Goal: Task Accomplishment & Management: Manage account settings

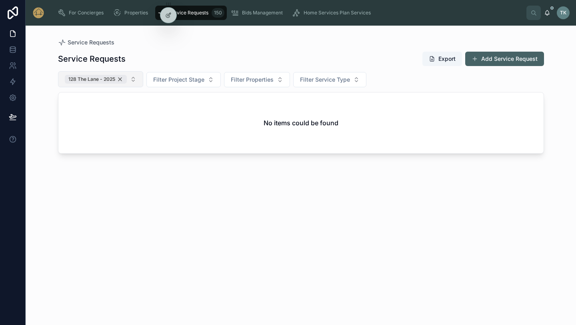
click at [120, 79] on div "128 The Lane - 2025" at bounding box center [96, 79] width 62 height 9
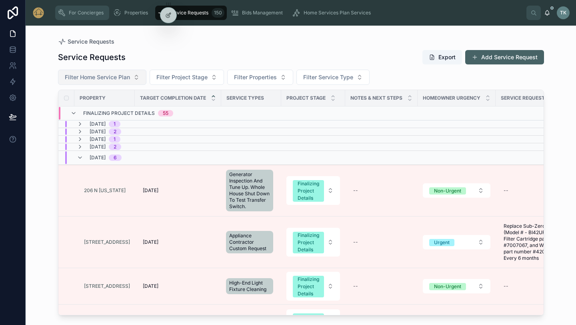
click at [66, 15] on div "For Concierges" at bounding box center [82, 12] width 49 height 13
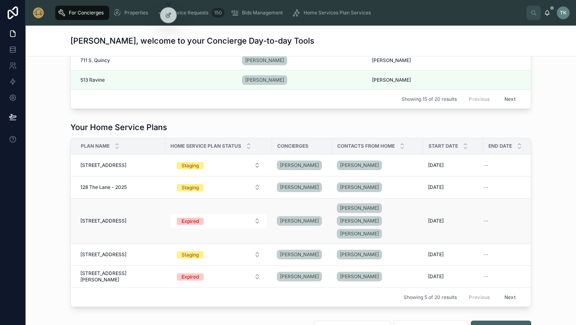
scroll to position [487, 0]
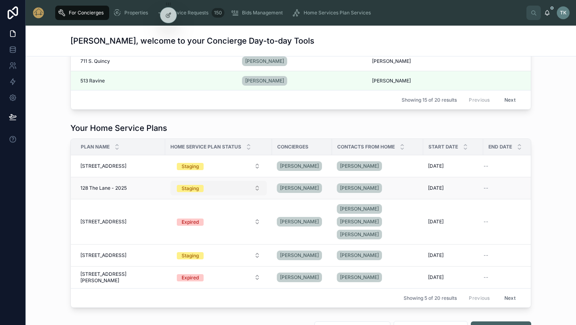
click at [182, 187] on div "Staging" at bounding box center [190, 188] width 17 height 7
click at [455, 185] on td "[DATE] [DATE]" at bounding box center [454, 188] width 60 height 22
click at [376, 184] on div "[PERSON_NAME]" at bounding box center [378, 188] width 82 height 13
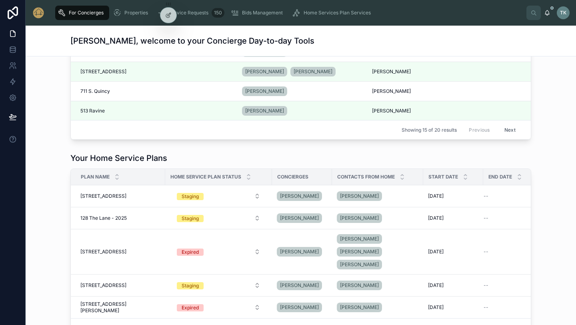
scroll to position [455, 0]
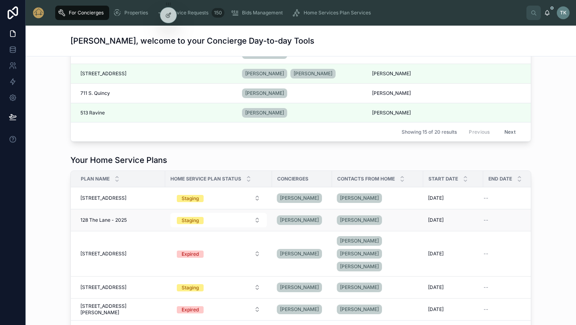
click at [105, 221] on span "128 The Lane - 2025" at bounding box center [103, 220] width 46 height 6
click at [111, 230] on td "128 The Lane - 2025 [STREET_ADDRESS]" at bounding box center [118, 220] width 94 height 22
click at [114, 218] on span "128 The Lane - 2025" at bounding box center [103, 220] width 46 height 6
click at [117, 192] on td "[STREET_ADDRESS] [STREET_ADDRESS]" at bounding box center [118, 198] width 94 height 22
click at [116, 197] on span "[STREET_ADDRESS]" at bounding box center [103, 198] width 46 height 6
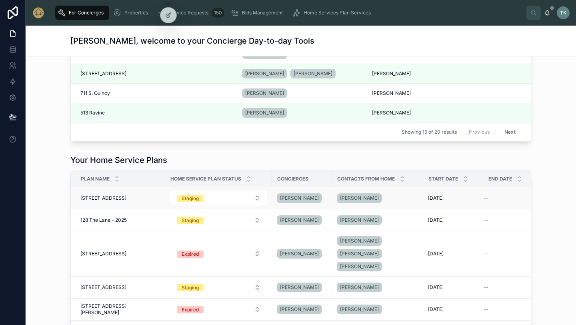
click at [116, 197] on span "[STREET_ADDRESS]" at bounding box center [103, 198] width 46 height 6
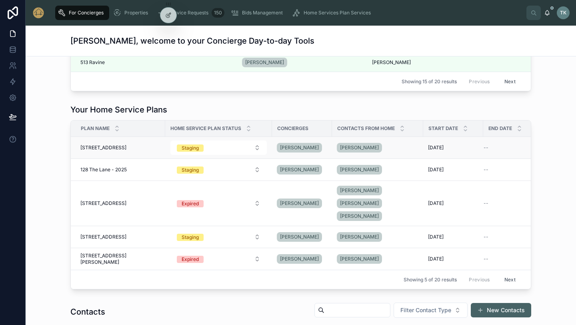
scroll to position [506, 0]
click at [231, 153] on button "Staging" at bounding box center [219, 147] width 96 height 14
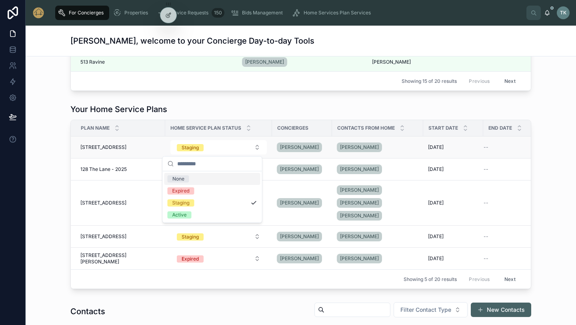
click at [96, 149] on span "[STREET_ADDRESS]" at bounding box center [103, 147] width 46 height 6
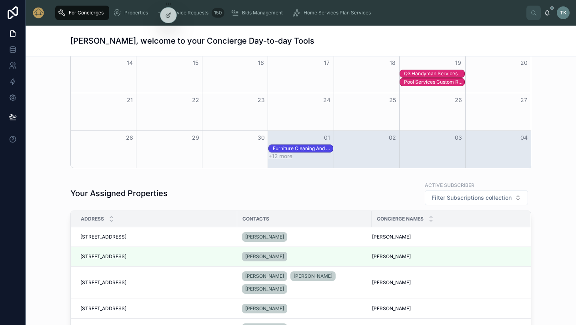
scroll to position [0, 0]
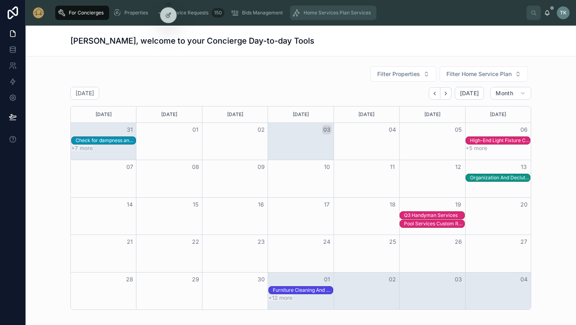
click at [341, 16] on div "Home Services Plan Services" at bounding box center [334, 12] width 82 height 13
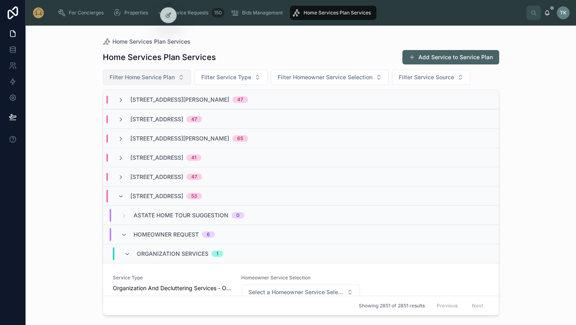
click at [184, 77] on button "Filter Home Service Plan" at bounding box center [147, 77] width 88 height 15
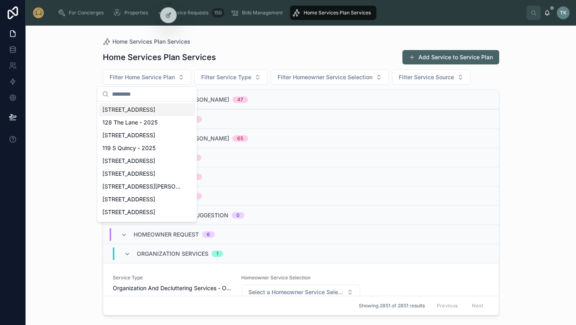
click at [151, 110] on span "[STREET_ADDRESS]" at bounding box center [128, 110] width 53 height 8
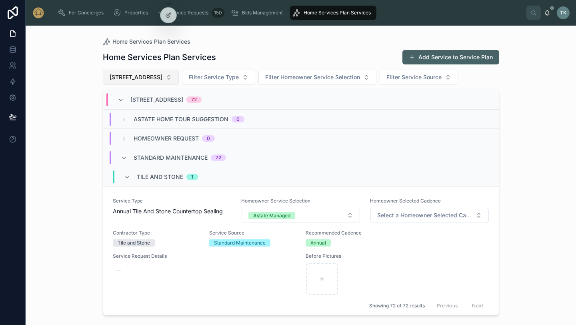
click at [172, 76] on button "[STREET_ADDRESS]" at bounding box center [141, 77] width 76 height 15
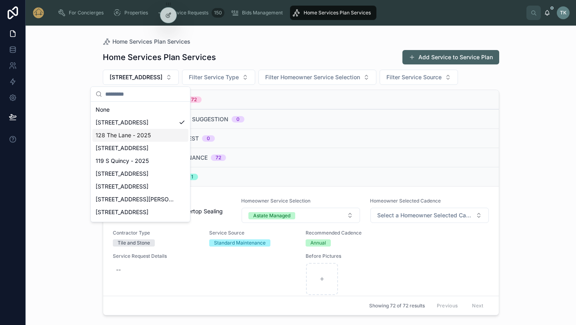
click at [145, 131] on span "128 The Lane - 2025" at bounding box center [123, 135] width 55 height 8
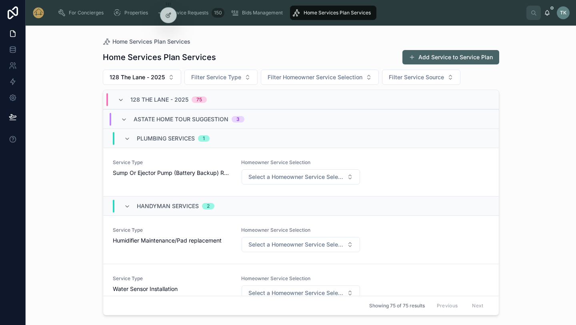
click at [167, 122] on span "Astate Home Tour Suggestion" at bounding box center [181, 119] width 95 height 8
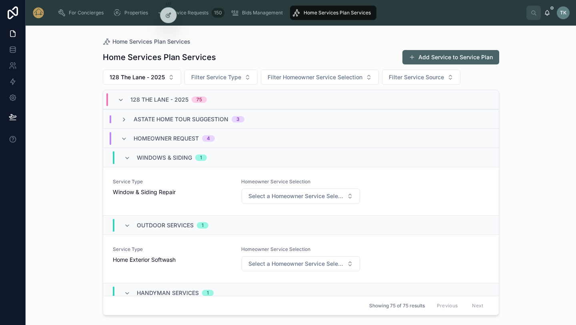
click at [162, 140] on span "Homeowner Request" at bounding box center [166, 139] width 65 height 8
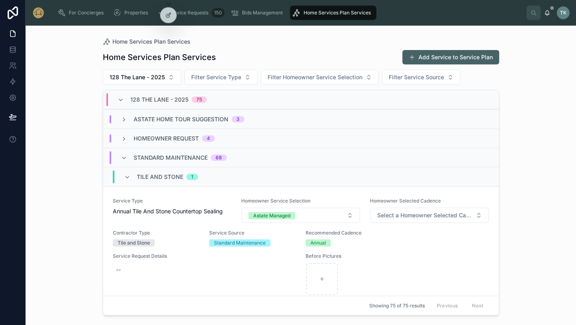
click at [159, 140] on span "Homeowner Request" at bounding box center [166, 139] width 65 height 8
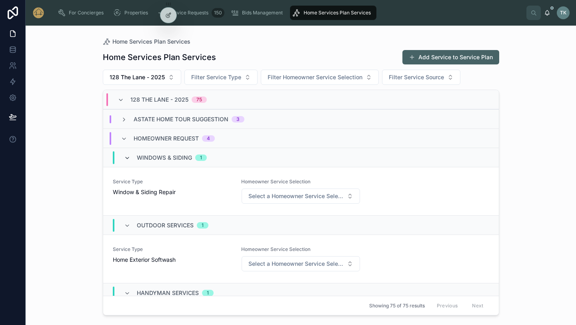
click at [127, 159] on icon at bounding box center [127, 158] width 6 height 6
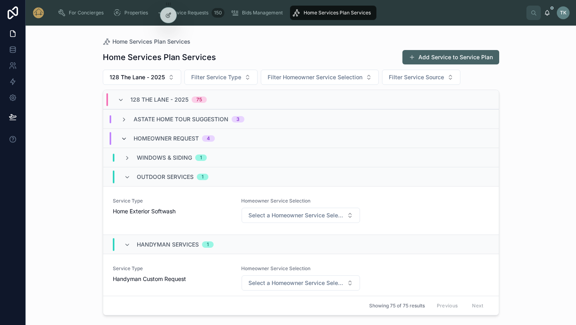
click at [125, 137] on icon at bounding box center [124, 139] width 6 height 6
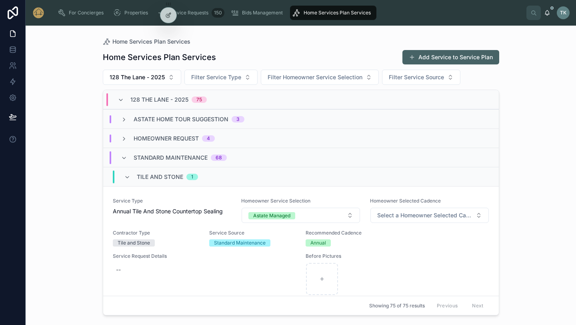
click at [125, 137] on icon at bounding box center [124, 139] width 6 height 6
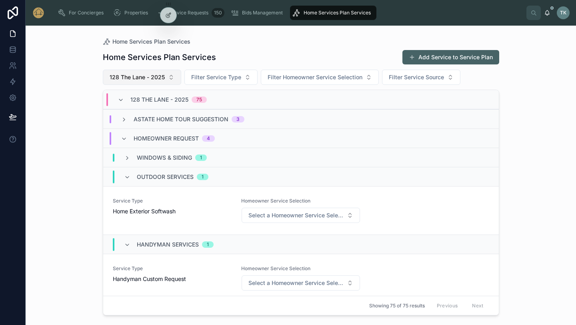
click at [140, 75] on span "128 The Lane - 2025" at bounding box center [137, 77] width 55 height 8
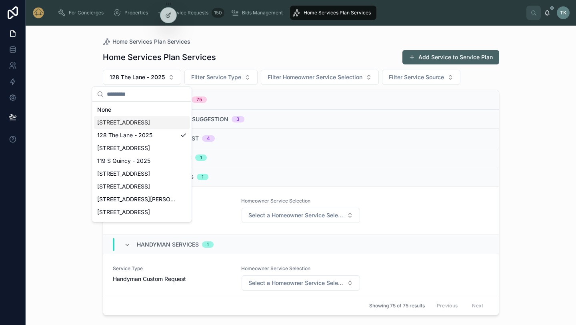
click at [131, 123] on span "[STREET_ADDRESS]" at bounding box center [123, 123] width 53 height 8
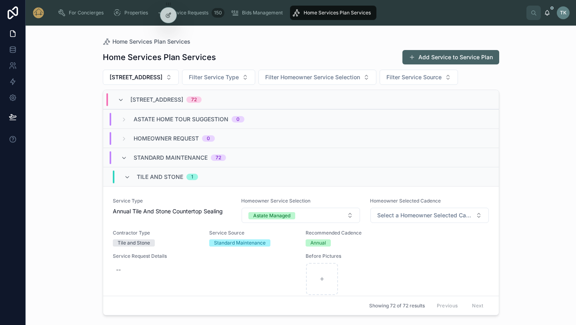
click at [159, 119] on span "Astate Home Tour Suggestion" at bounding box center [181, 119] width 95 height 8
click at [129, 118] on div "Astate Home Tour Suggestion 0" at bounding box center [183, 119] width 124 height 8
click at [238, 120] on div "0" at bounding box center [238, 119] width 3 height 6
click at [422, 59] on button "Add Service to Service Plan" at bounding box center [451, 57] width 97 height 14
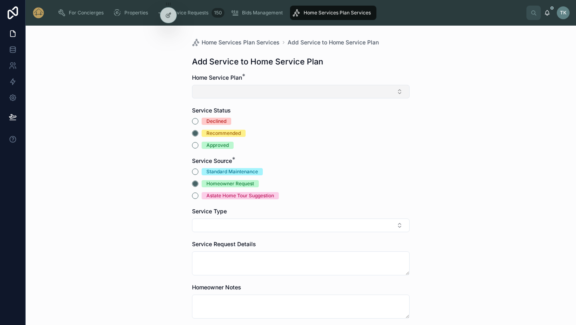
click at [222, 89] on button "Select Button" at bounding box center [301, 92] width 218 height 14
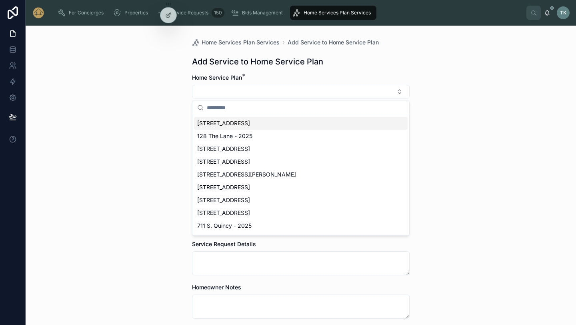
click at [222, 125] on span "[STREET_ADDRESS]" at bounding box center [223, 123] width 53 height 8
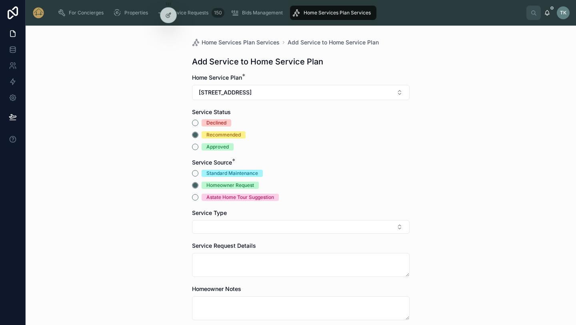
click at [202, 196] on span "Astate Home Tour Suggestion" at bounding box center [240, 197] width 77 height 7
click at [199, 196] on button "Astate Home Tour Suggestion" at bounding box center [195, 197] width 6 height 6
click at [209, 226] on button "Select Button" at bounding box center [301, 227] width 218 height 14
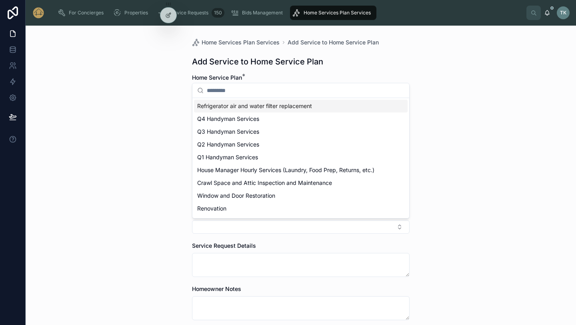
click at [239, 107] on span "Refrigerator air and water filter replacement" at bounding box center [254, 106] width 115 height 8
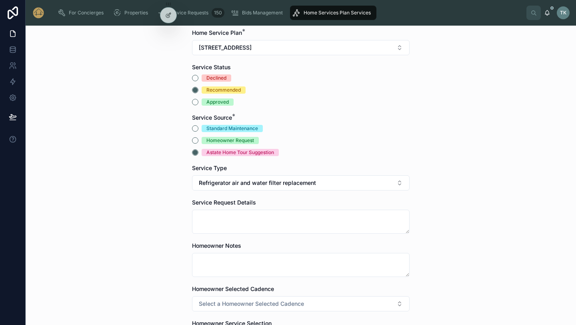
scroll to position [46, 0]
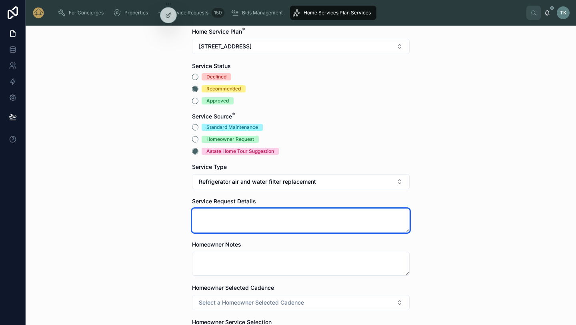
click at [217, 224] on textarea at bounding box center [301, 221] width 218 height 24
type textarea "**********"
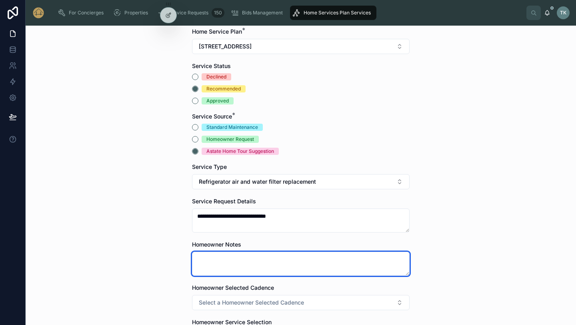
click at [243, 252] on textarea at bounding box center [301, 264] width 218 height 24
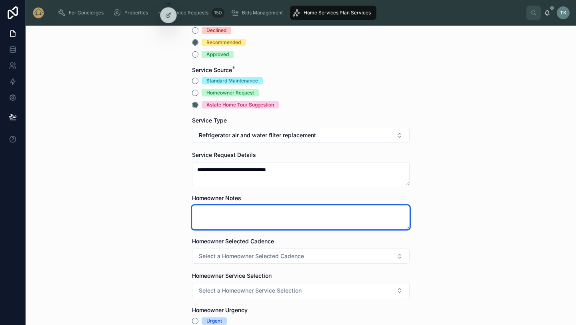
scroll to position [99, 0]
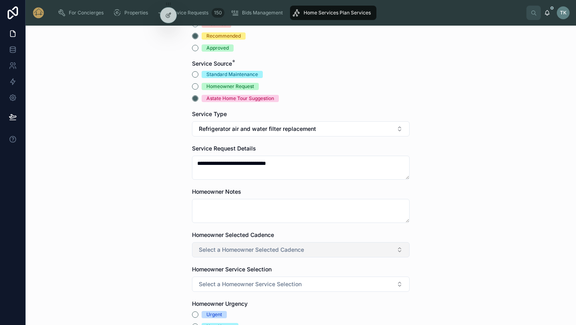
click at [242, 251] on span "Select a Homeowner Selected Cadence" at bounding box center [251, 250] width 105 height 8
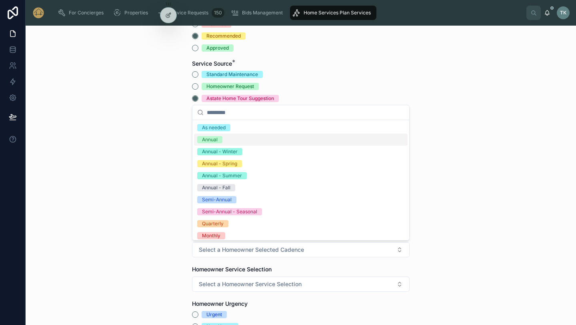
click at [217, 138] on div "Annual" at bounding box center [210, 139] width 16 height 7
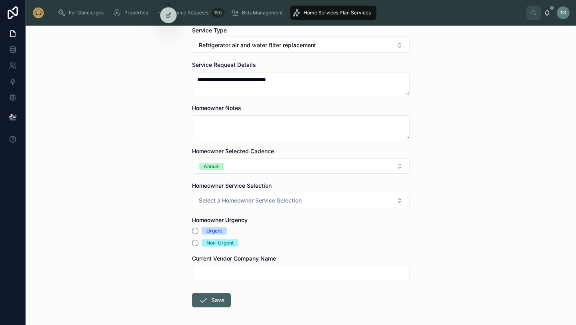
scroll to position [185, 0]
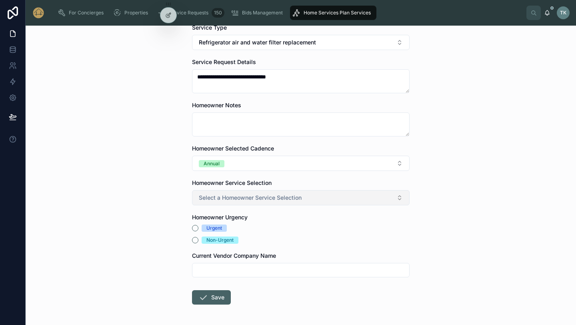
click at [221, 195] on span "Select a Homeowner Service Selection" at bounding box center [250, 198] width 103 height 8
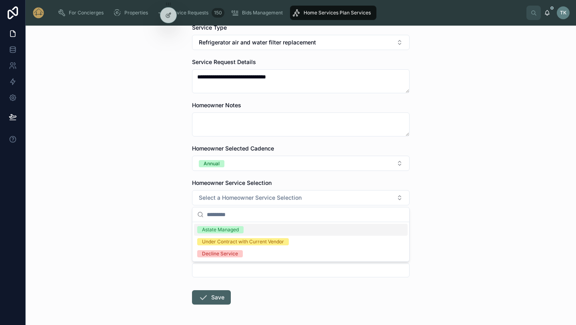
click at [221, 232] on div "Astate Managed" at bounding box center [220, 229] width 37 height 7
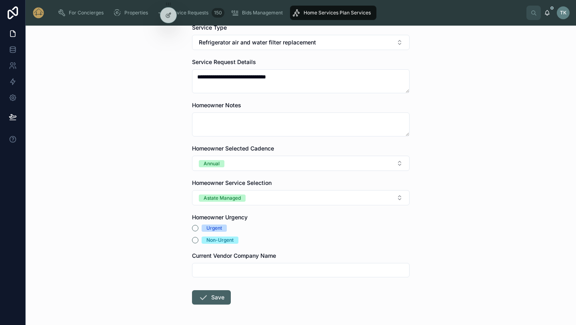
click at [220, 240] on div "Non-Urgent" at bounding box center [220, 240] width 27 height 7
click at [199, 240] on button "Non-Urgent" at bounding box center [195, 240] width 6 height 6
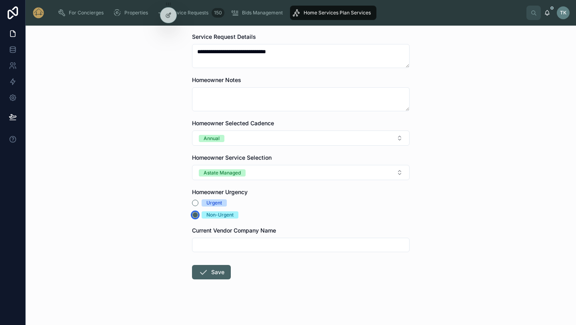
scroll to position [216, 0]
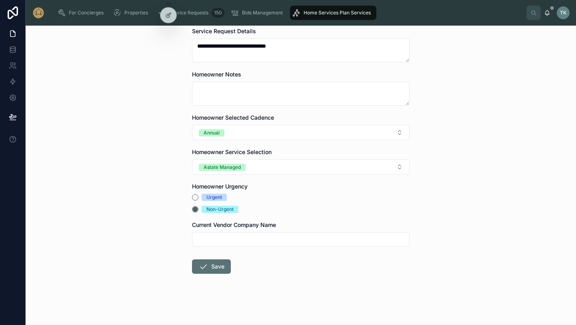
click at [221, 261] on button "Save" at bounding box center [211, 266] width 39 height 14
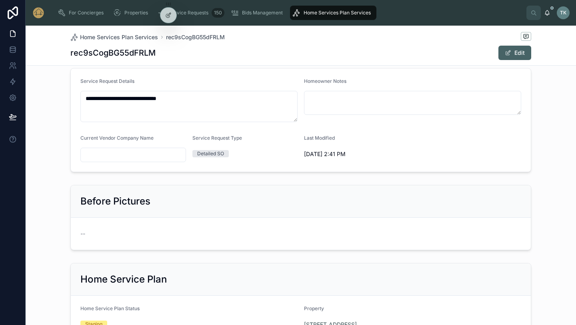
scroll to position [169, 0]
click at [275, 231] on div "--" at bounding box center [300, 233] width 441 height 8
click at [156, 197] on div "Before Pictures" at bounding box center [300, 200] width 441 height 13
click at [123, 201] on h2 "Before Pictures" at bounding box center [115, 200] width 70 height 13
click at [85, 235] on span "--" at bounding box center [82, 233] width 5 height 8
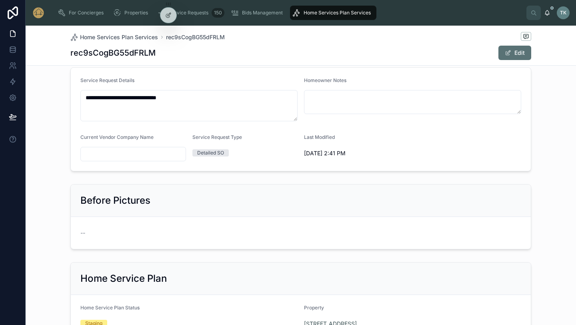
click at [506, 54] on span at bounding box center [508, 53] width 6 height 6
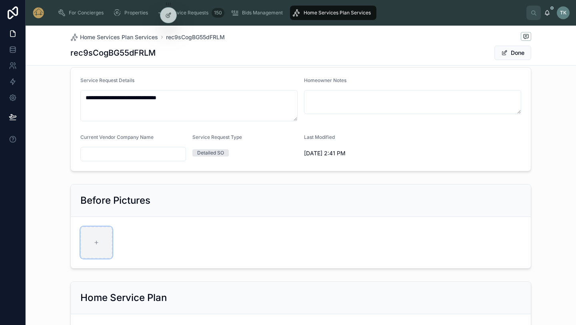
click at [106, 247] on div at bounding box center [96, 243] width 32 height 32
type input "**********"
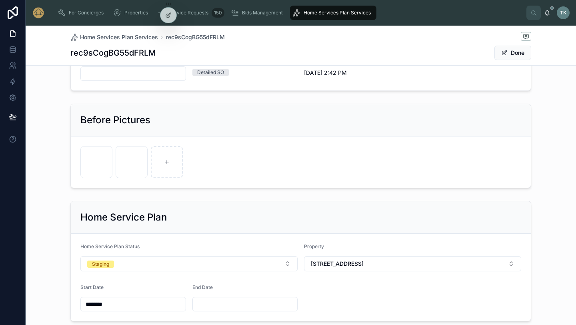
scroll to position [0, 0]
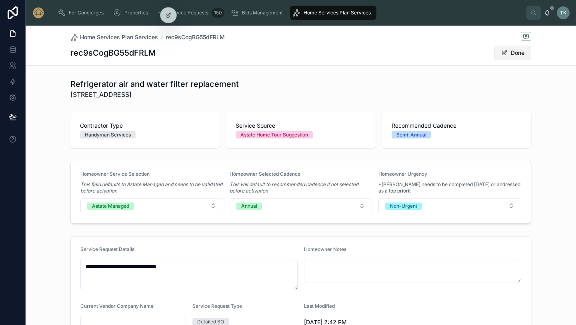
click at [511, 57] on button "Done" at bounding box center [513, 53] width 37 height 14
click at [135, 35] on span "Home Services Plan Services" at bounding box center [119, 37] width 78 height 8
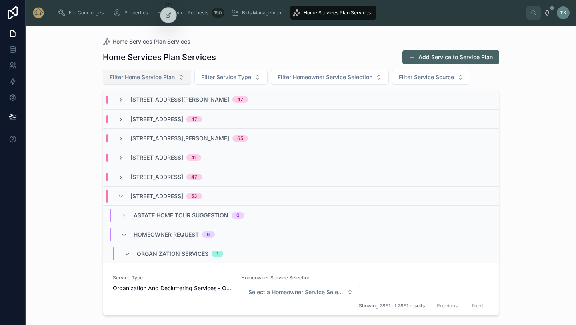
click at [153, 79] on span "Filter Home Service Plan" at bounding box center [142, 77] width 65 height 8
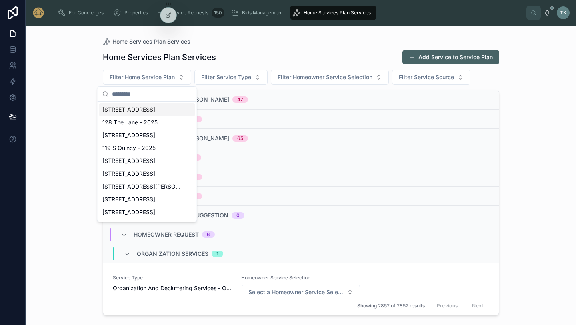
click at [150, 114] on div "[STREET_ADDRESS]" at bounding box center [147, 109] width 96 height 13
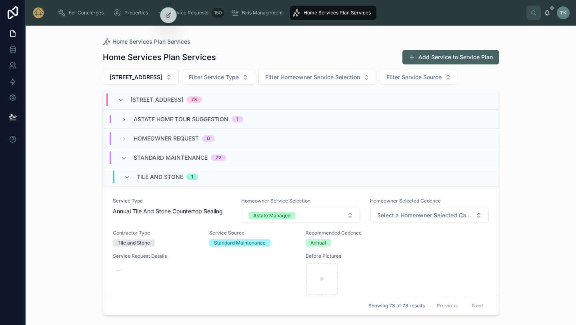
click at [204, 116] on span "Astate Home Tour Suggestion" at bounding box center [181, 119] width 95 height 8
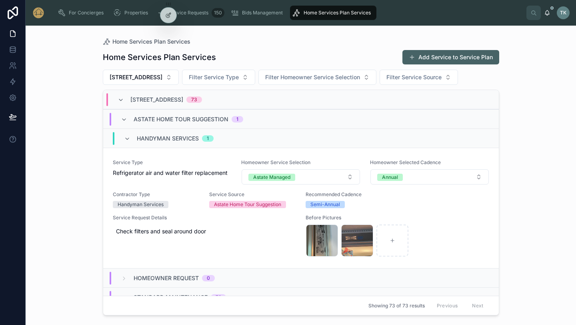
click at [204, 116] on span "Astate Home Tour Suggestion" at bounding box center [181, 119] width 95 height 8
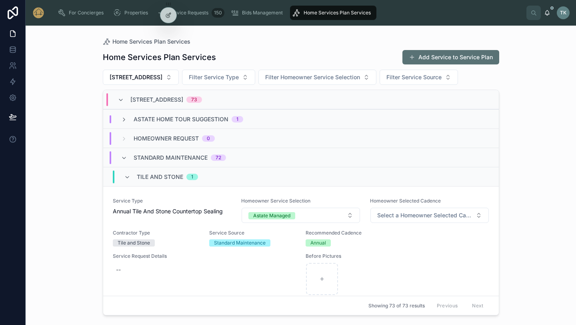
click at [424, 57] on button "Add Service to Service Plan" at bounding box center [451, 57] width 97 height 14
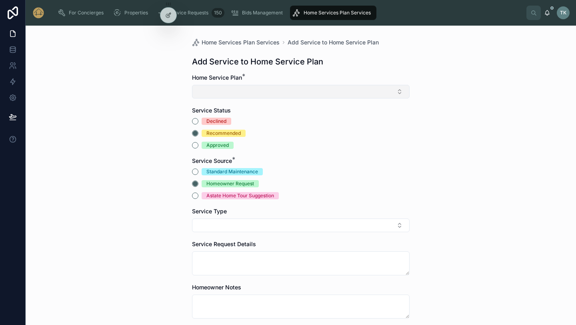
click at [301, 96] on button "Select Button" at bounding box center [301, 92] width 218 height 14
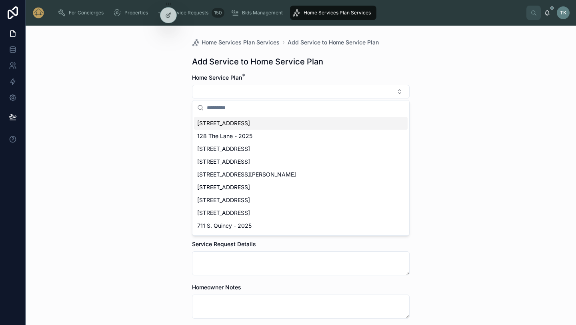
click at [286, 128] on div "[STREET_ADDRESS]" at bounding box center [301, 123] width 214 height 13
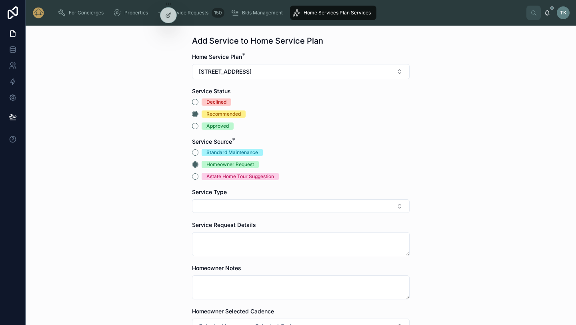
scroll to position [22, 0]
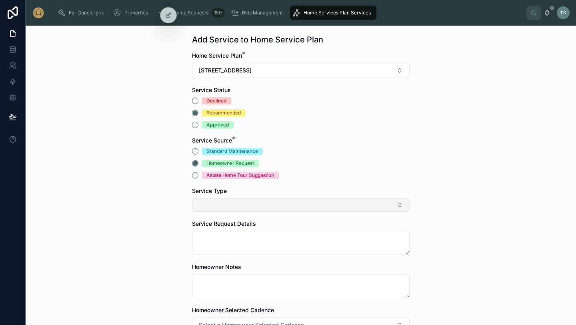
click at [257, 201] on button "Select Button" at bounding box center [301, 205] width 218 height 14
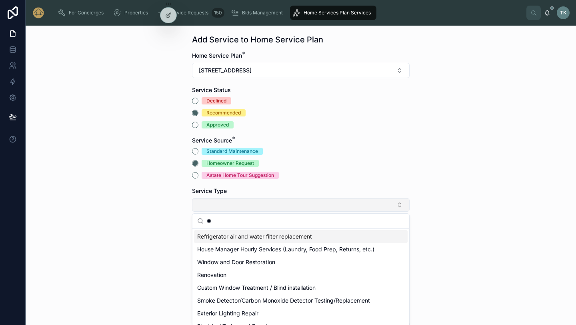
type input "*"
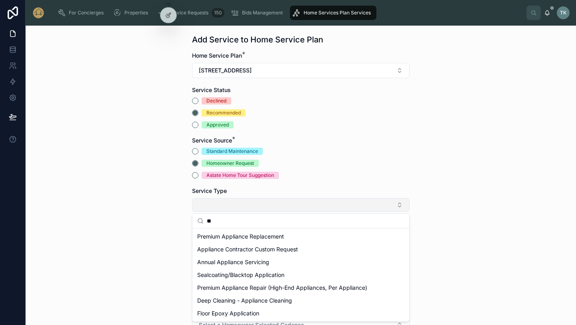
type input "*"
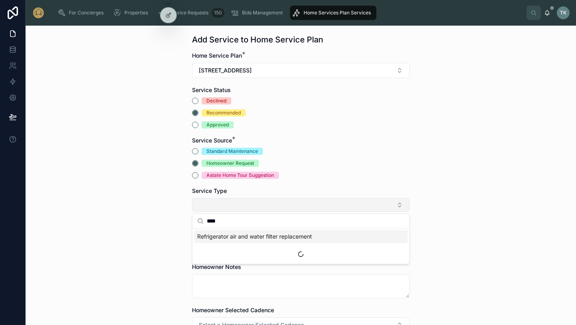
scroll to position [0, 0]
type input "*"
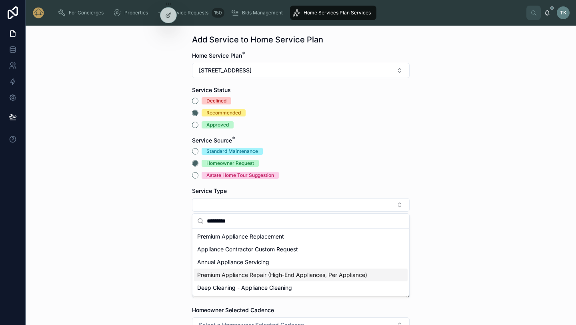
type input "*********"
click at [263, 271] on span "Premium Appliance Repair (High-End Appliances, Per Appliance)" at bounding box center [282, 275] width 170 height 8
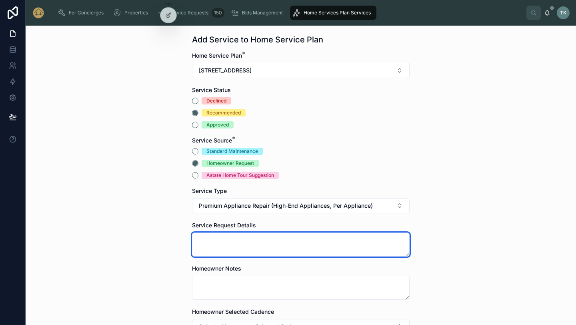
click at [260, 234] on textarea at bounding box center [301, 245] width 218 height 24
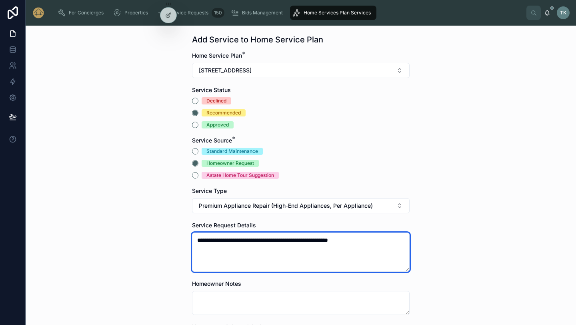
scroll to position [103, 0]
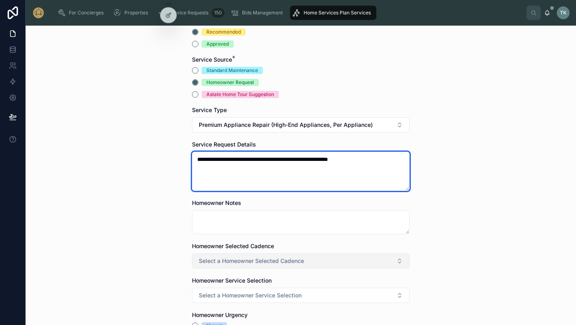
type textarea "**********"
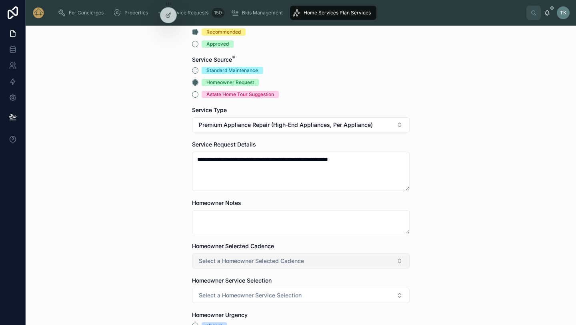
click at [303, 261] on span "Select a Homeowner Selected Cadence" at bounding box center [251, 261] width 105 height 8
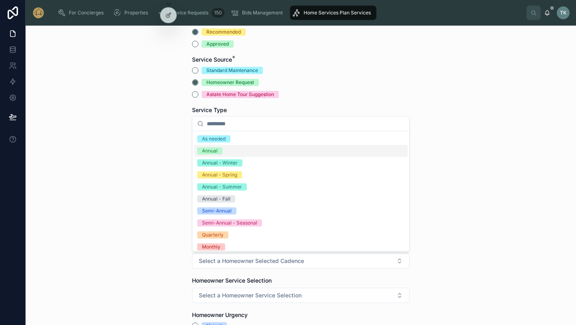
click at [223, 151] on div "Annual" at bounding box center [301, 151] width 214 height 12
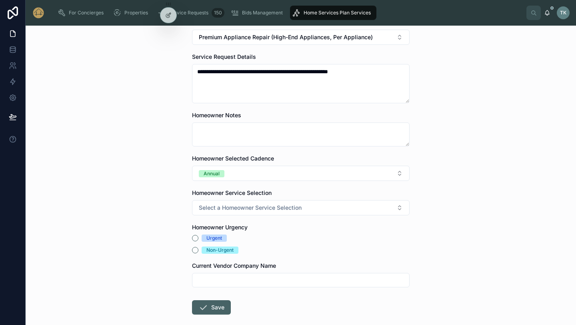
scroll to position [191, 0]
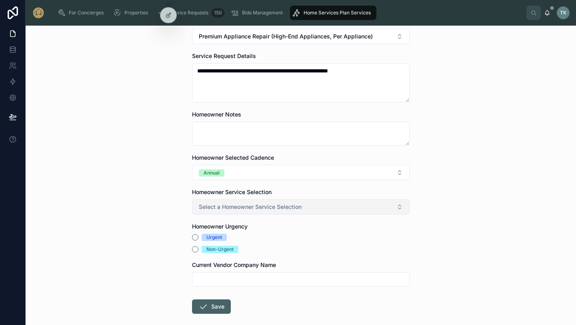
click at [234, 211] on button "Select a Homeowner Service Selection" at bounding box center [301, 206] width 218 height 15
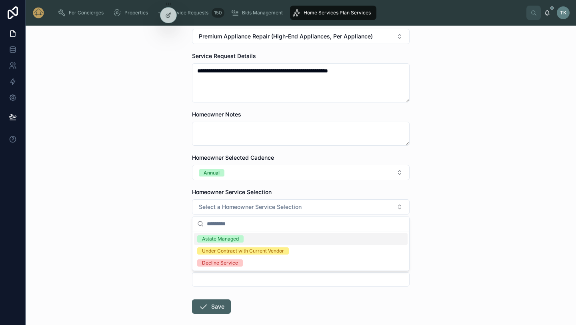
click at [231, 238] on div "Astate Managed" at bounding box center [220, 238] width 37 height 7
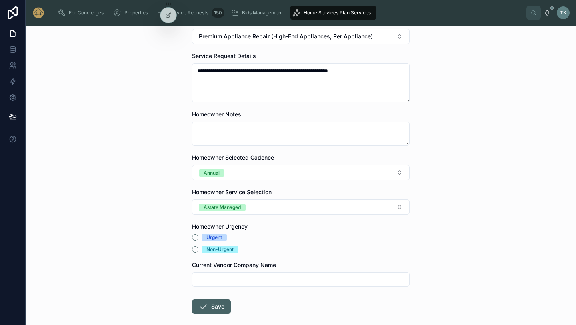
click at [225, 249] on div "Non-Urgent" at bounding box center [220, 249] width 27 height 7
click at [199, 249] on button "Non-Urgent" at bounding box center [195, 249] width 6 height 6
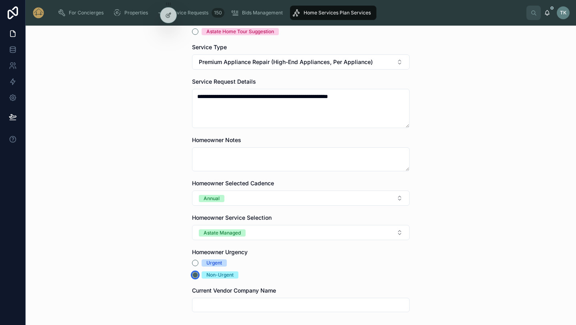
scroll to position [231, 0]
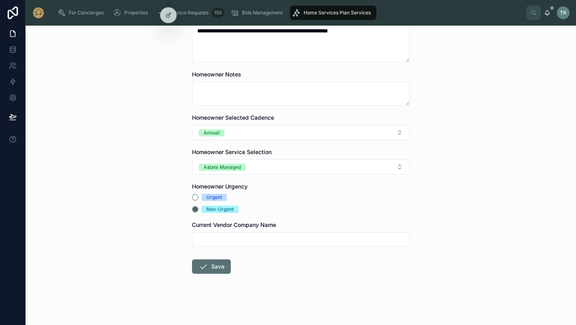
click at [220, 271] on button "Save" at bounding box center [211, 266] width 39 height 14
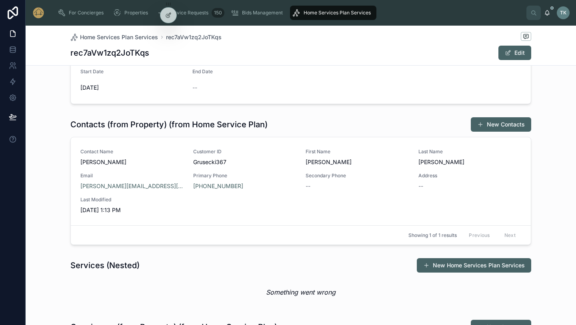
scroll to position [578, 0]
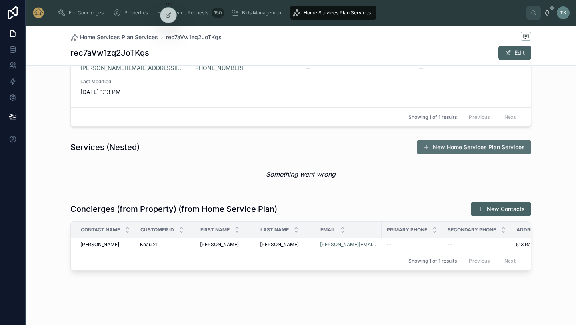
click at [457, 149] on button "New Home Services Plan Services" at bounding box center [474, 147] width 114 height 14
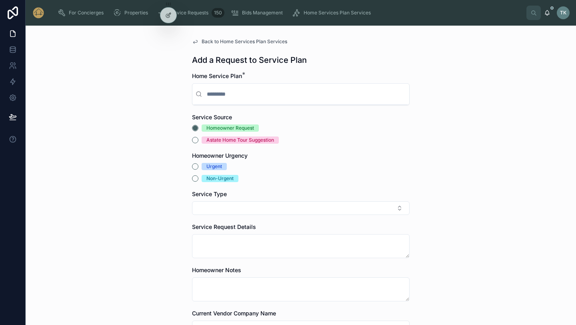
click at [237, 91] on input "text" at bounding box center [305, 94] width 201 height 14
click at [234, 97] on input "***" at bounding box center [305, 94] width 201 height 14
type input "***"
click at [198, 94] on icon at bounding box center [199, 94] width 6 height 6
click at [233, 97] on input "***" at bounding box center [305, 94] width 201 height 14
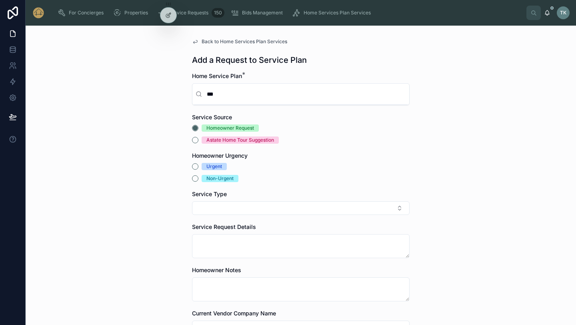
drag, startPoint x: 233, startPoint y: 97, endPoint x: 182, endPoint y: 97, distance: 51.2
click at [182, 97] on div "Back to Home Services Plan Services Add a Request to Service Plan Home Service …" at bounding box center [301, 175] width 551 height 299
click at [328, 93] on input "text" at bounding box center [305, 94] width 201 height 14
click at [223, 96] on input "text" at bounding box center [305, 94] width 201 height 14
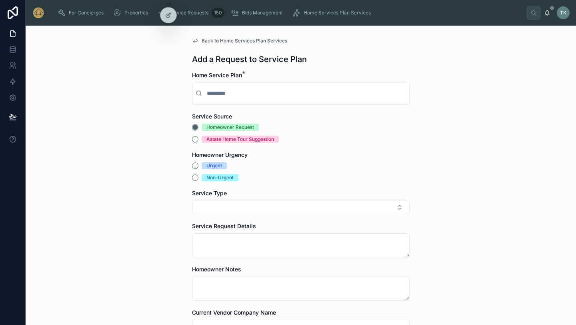
click at [229, 41] on span "Back to Home Services Plan Services" at bounding box center [245, 41] width 86 height 6
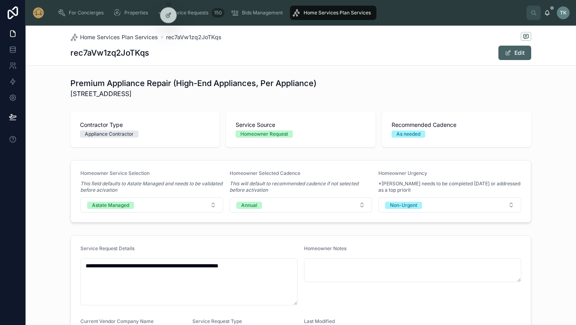
click at [332, 17] on div "Home Services Plan Services" at bounding box center [334, 12] width 82 height 13
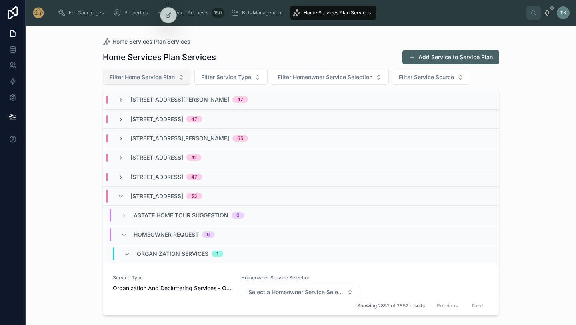
click at [170, 80] on span "Filter Home Service Plan" at bounding box center [142, 77] width 65 height 8
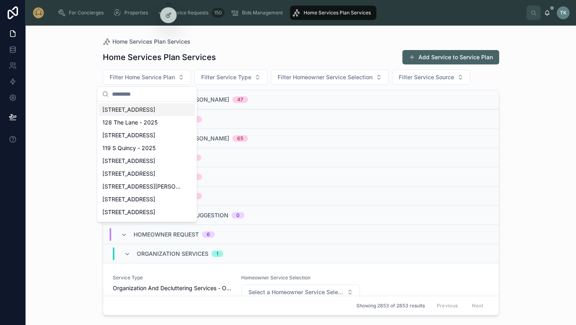
click at [150, 110] on span "[STREET_ADDRESS]" at bounding box center [128, 110] width 53 height 8
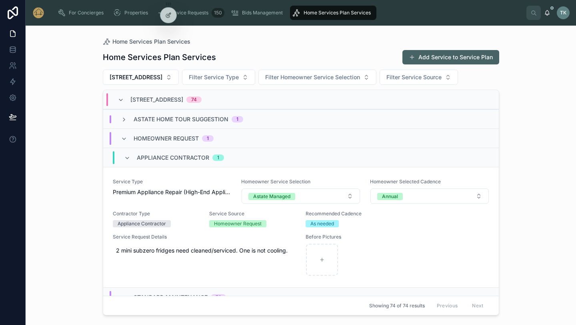
click at [168, 139] on span "Homeowner Request" at bounding box center [166, 139] width 65 height 8
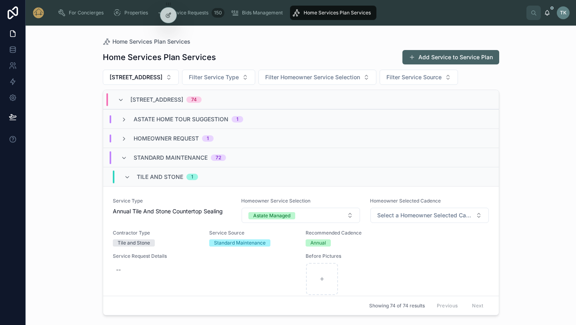
click at [168, 139] on span "Homeowner Request" at bounding box center [166, 139] width 65 height 8
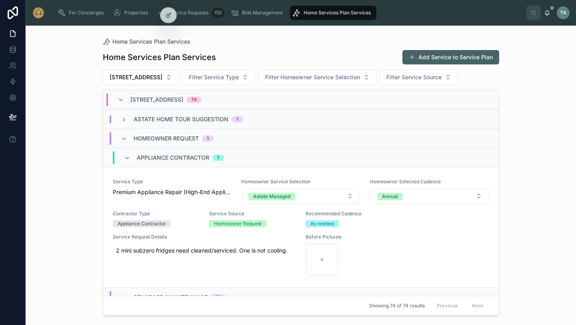
click at [137, 118] on span "Astate Home Tour Suggestion" at bounding box center [181, 119] width 95 height 8
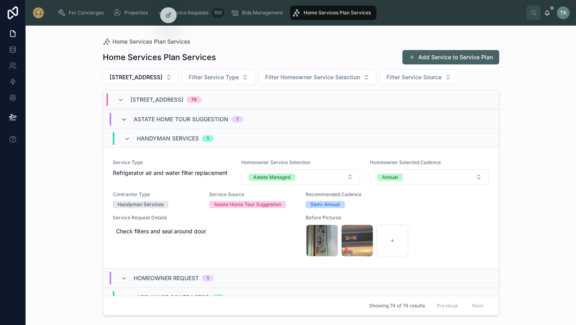
click at [123, 120] on icon at bounding box center [124, 119] width 6 height 6
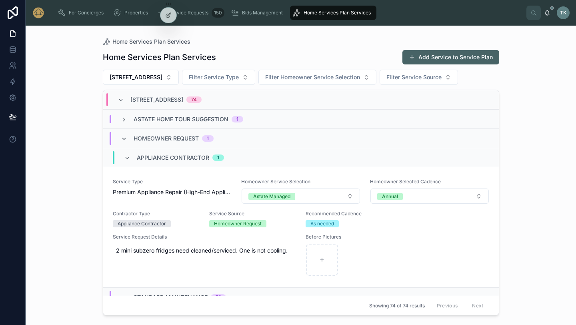
click at [125, 137] on icon at bounding box center [124, 139] width 6 height 6
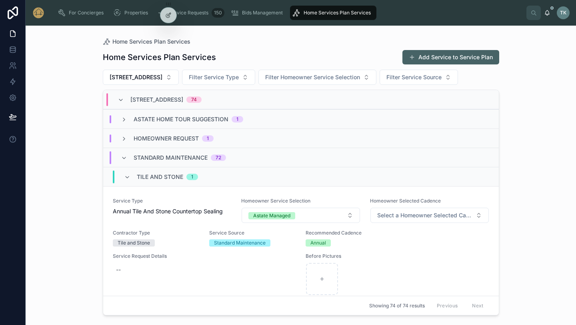
click at [150, 139] on span "Homeowner Request" at bounding box center [166, 139] width 65 height 8
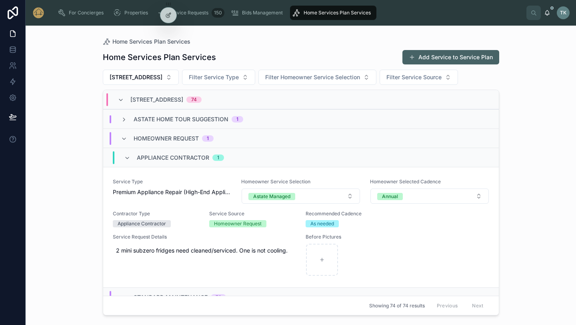
click at [196, 119] on span "Astate Home Tour Suggestion" at bounding box center [181, 119] width 95 height 8
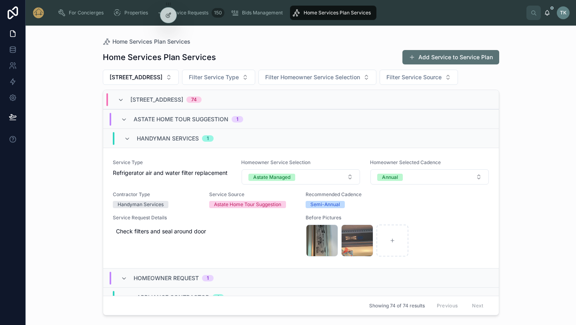
click at [462, 57] on button "Add Service to Service Plan" at bounding box center [451, 57] width 97 height 14
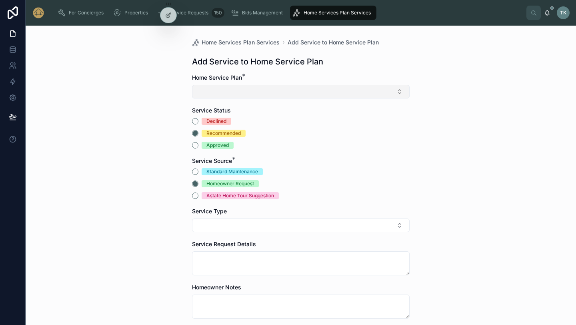
click at [227, 93] on button "Select Button" at bounding box center [301, 92] width 218 height 14
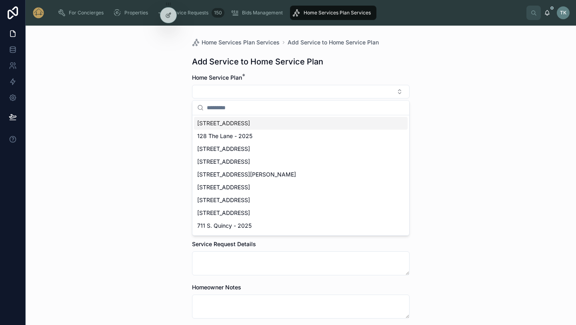
click at [222, 120] on span "[STREET_ADDRESS]" at bounding box center [223, 123] width 53 height 8
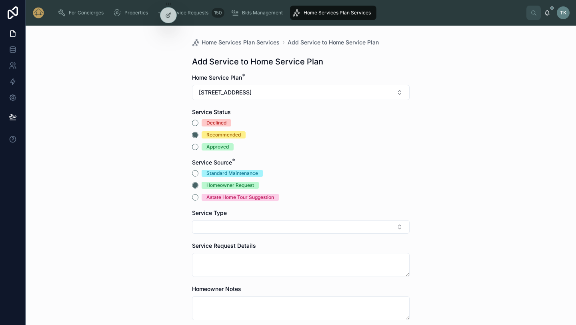
click at [228, 198] on div "Astate Home Tour Suggestion" at bounding box center [241, 197] width 68 height 7
click at [199, 198] on button "Astate Home Tour Suggestion" at bounding box center [195, 197] width 6 height 6
click at [228, 227] on button "Select Button" at bounding box center [301, 227] width 218 height 14
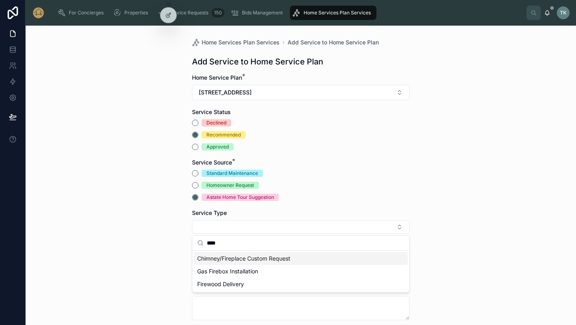
type input "****"
click at [227, 255] on span "Chimney/Fireplace Custom Request" at bounding box center [243, 259] width 93 height 8
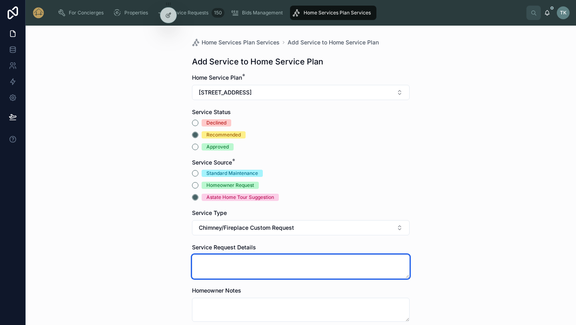
click at [227, 255] on textarea at bounding box center [301, 267] width 218 height 24
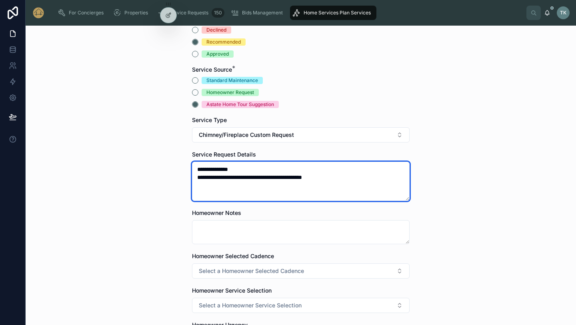
scroll to position [97, 0]
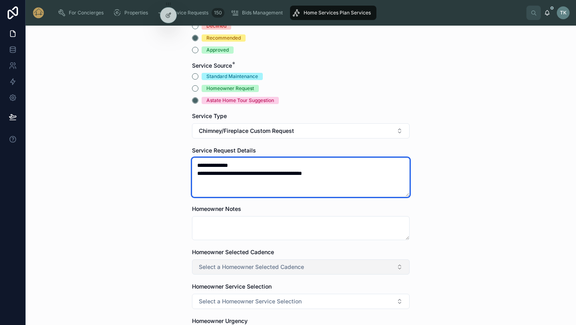
type textarea "**********"
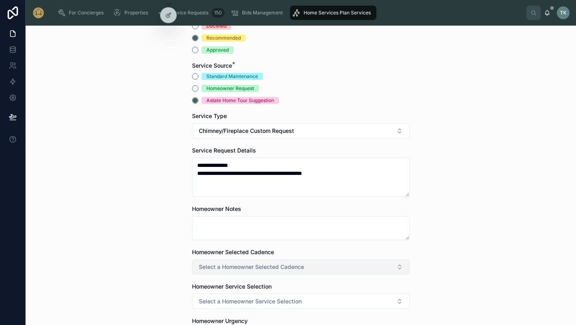
click at [312, 267] on button "Select a Homeowner Selected Cadence" at bounding box center [301, 266] width 218 height 15
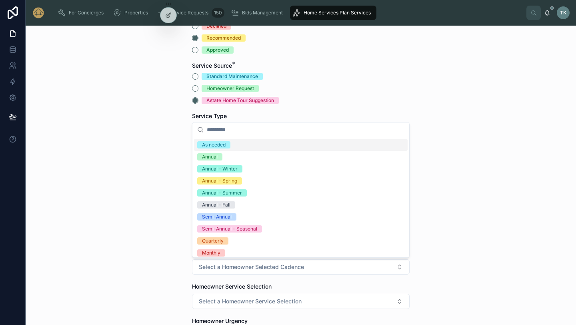
click at [213, 145] on div "As needed" at bounding box center [214, 144] width 24 height 7
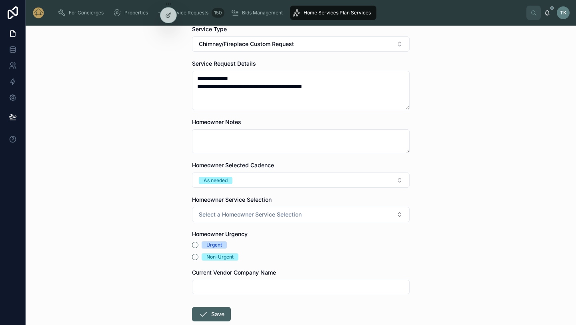
scroll to position [185, 0]
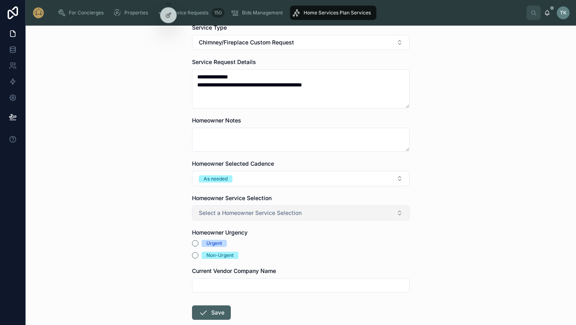
click at [230, 215] on span "Select a Homeowner Service Selection" at bounding box center [250, 213] width 103 height 8
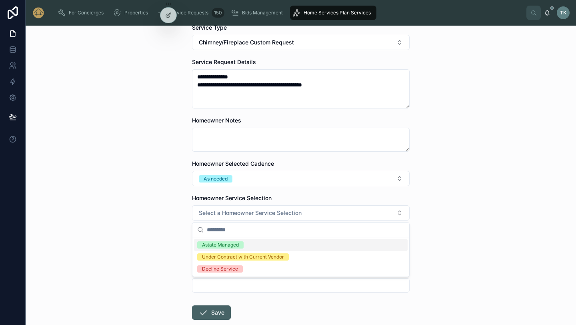
click at [226, 239] on div "Astate Managed" at bounding box center [301, 245] width 214 height 12
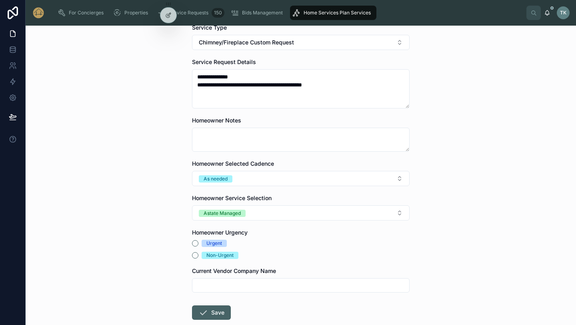
click at [222, 260] on form "**********" at bounding box center [301, 129] width 218 height 483
click at [219, 256] on div "Non-Urgent" at bounding box center [220, 255] width 27 height 7
click at [199, 256] on button "Non-Urgent" at bounding box center [195, 255] width 6 height 6
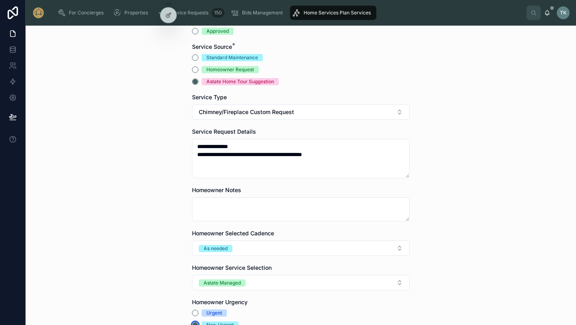
scroll to position [231, 0]
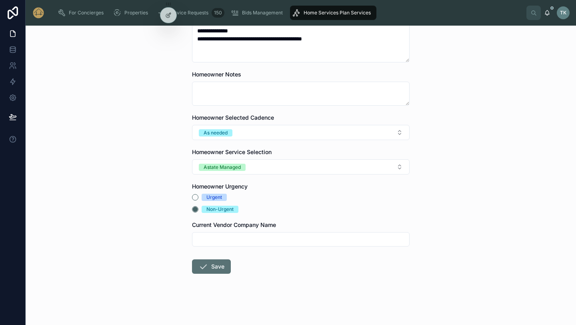
click at [218, 265] on button "Save" at bounding box center [211, 266] width 39 height 14
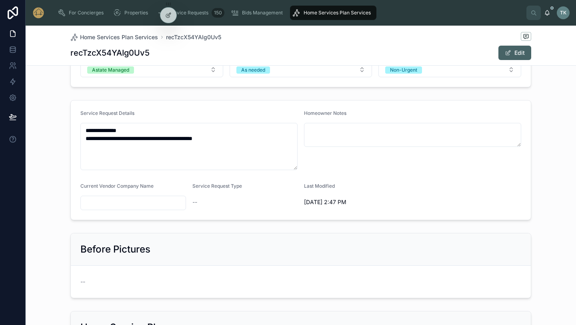
scroll to position [194, 0]
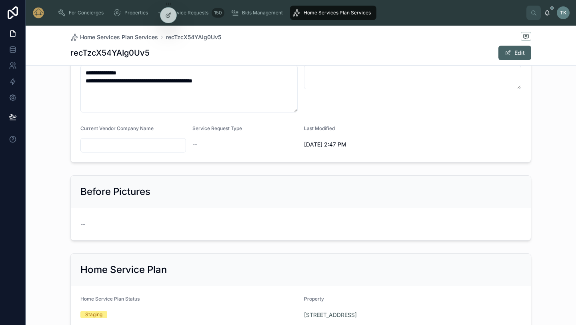
click at [83, 228] on span "--" at bounding box center [82, 224] width 5 height 8
click at [515, 62] on div "Home Services Plan Services recTzcX54YAIg0Uv5 recTzcX54YAIg0Uv5 Edit" at bounding box center [300, 46] width 461 height 40
click at [514, 54] on button "Edit" at bounding box center [515, 53] width 33 height 14
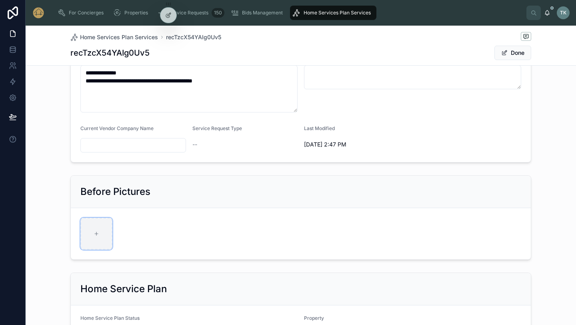
click at [98, 230] on div at bounding box center [96, 234] width 32 height 32
type input "**********"
click at [96, 233] on div "IMG_5876 .jpeg" at bounding box center [96, 234] width 32 height 32
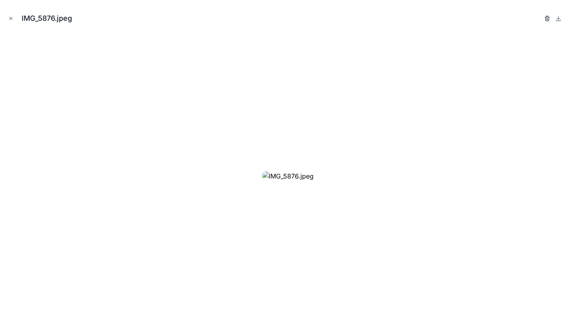
click at [547, 20] on icon "button" at bounding box center [548, 19] width 4 height 4
click at [540, 19] on icon "button" at bounding box center [539, 18] width 6 height 6
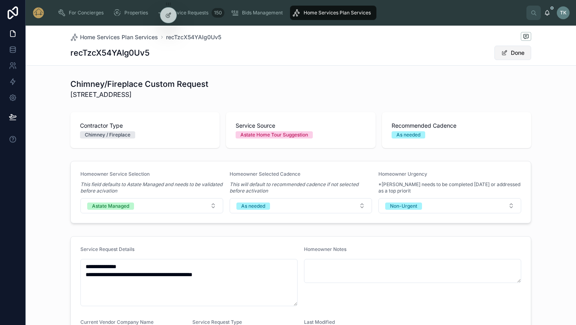
click at [518, 50] on button "Done" at bounding box center [513, 53] width 37 height 14
click at [125, 39] on span "Home Services Plan Services" at bounding box center [119, 37] width 78 height 8
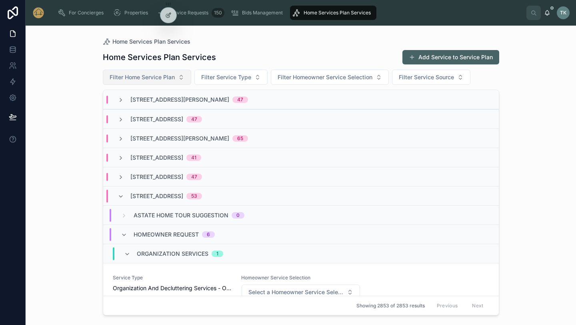
click at [173, 78] on span "Filter Home Service Plan" at bounding box center [142, 77] width 65 height 8
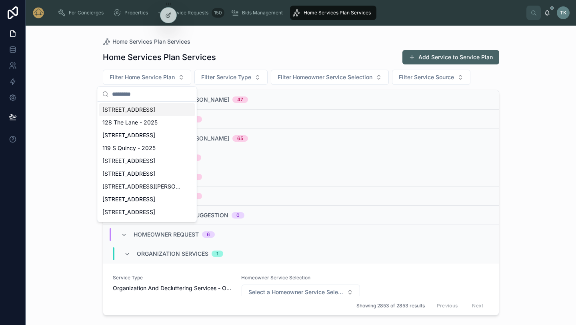
click at [158, 107] on div "[STREET_ADDRESS]" at bounding box center [147, 109] width 96 height 13
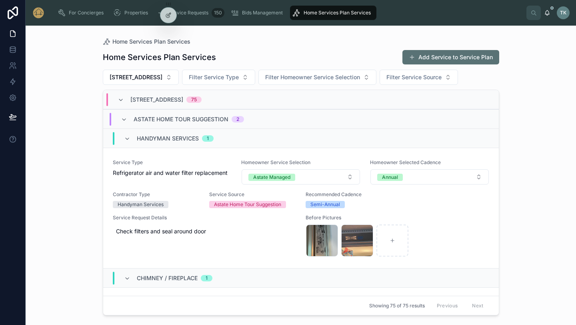
click at [488, 59] on button "Add Service to Service Plan" at bounding box center [451, 57] width 97 height 14
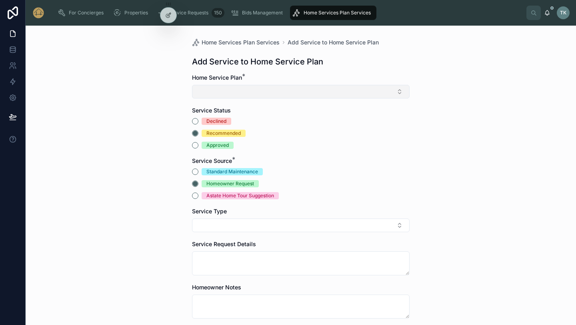
click at [262, 91] on button "Select Button" at bounding box center [301, 92] width 218 height 14
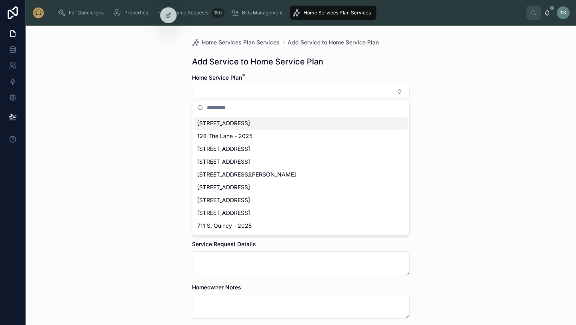
click at [251, 126] on div "[STREET_ADDRESS]" at bounding box center [301, 123] width 214 height 13
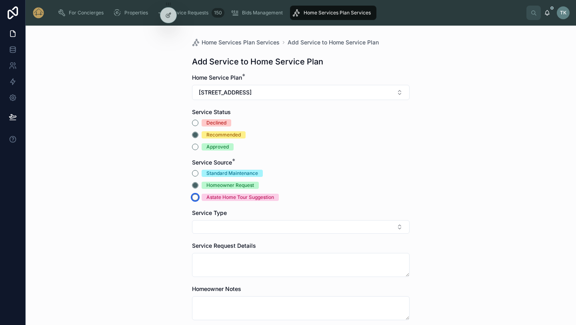
click at [197, 199] on button "Astate Home Tour Suggestion" at bounding box center [195, 197] width 6 height 6
click at [206, 232] on button "Select Button" at bounding box center [301, 227] width 218 height 14
click at [454, 67] on div "Home Services Plan Services Add Service to Home Service Plan Add Service to Hom…" at bounding box center [301, 175] width 551 height 299
click at [230, 223] on button "Select Button" at bounding box center [301, 227] width 218 height 14
type input "*"
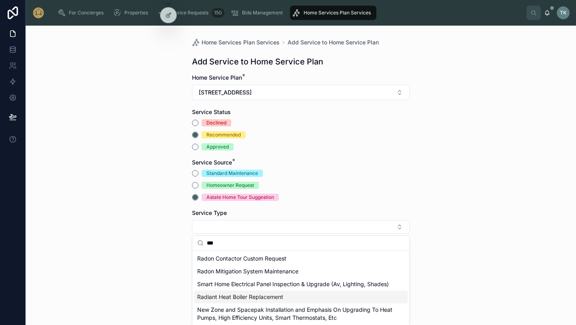
type input "***"
click at [233, 299] on span "Radiant Heat Boiler Replacement" at bounding box center [240, 297] width 86 height 8
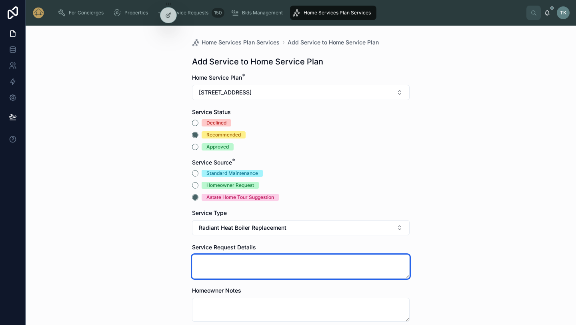
click at [229, 271] on textarea at bounding box center [301, 267] width 218 height 24
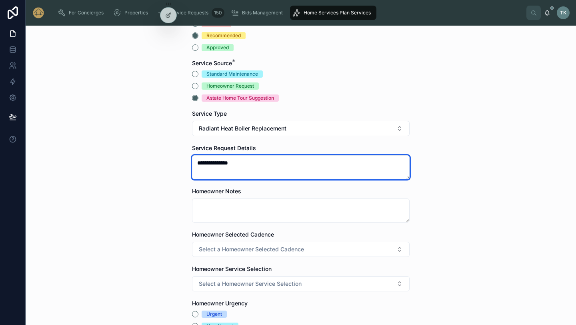
scroll to position [100, 0]
type textarea "**********"
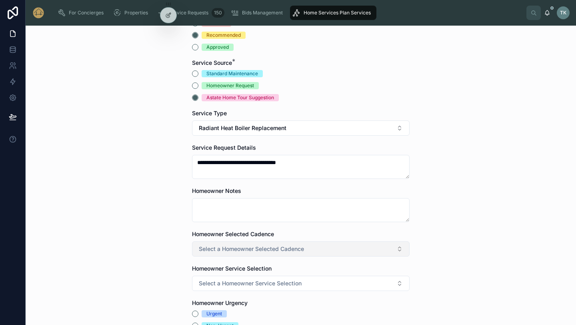
click at [297, 247] on span "Select a Homeowner Selected Cadence" at bounding box center [251, 249] width 105 height 8
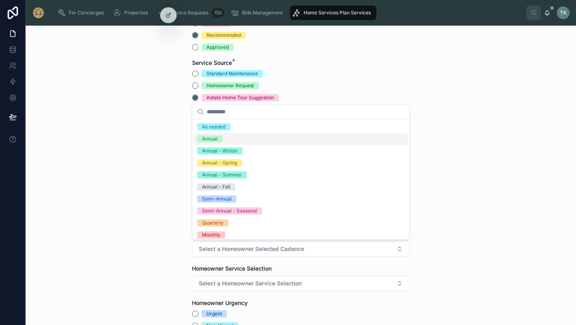
click at [221, 138] on span "Annual" at bounding box center [209, 138] width 25 height 7
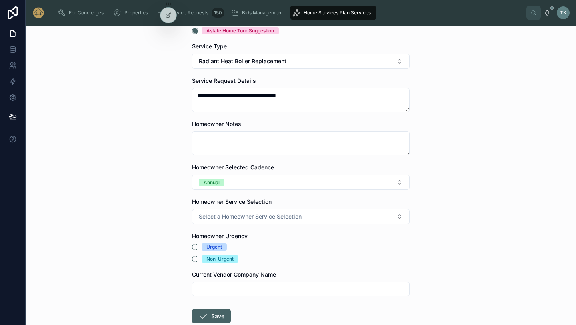
scroll to position [167, 0]
click at [229, 211] on button "Select a Homeowner Service Selection" at bounding box center [301, 216] width 218 height 15
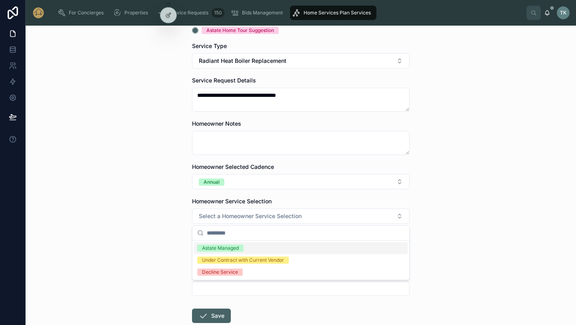
click at [229, 252] on div "Astate Managed" at bounding box center [301, 248] width 214 height 12
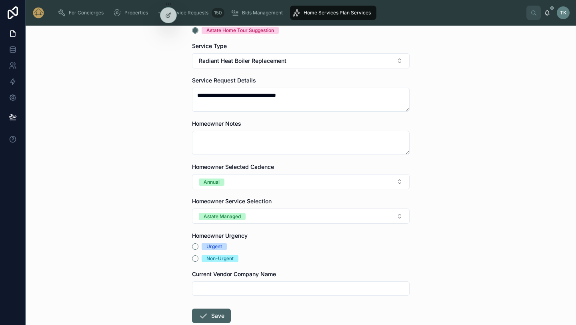
click at [222, 258] on div "Non-Urgent" at bounding box center [220, 258] width 27 height 7
click at [199, 258] on button "Non-Urgent" at bounding box center [195, 258] width 6 height 6
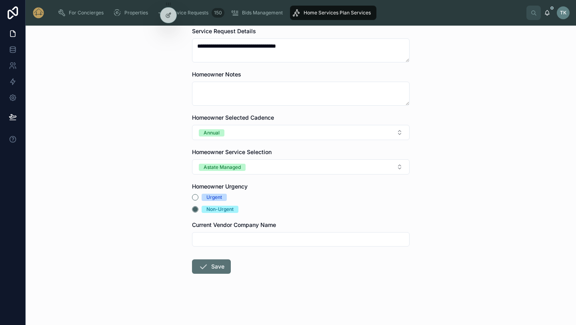
click at [216, 273] on button "Save" at bounding box center [211, 266] width 39 height 14
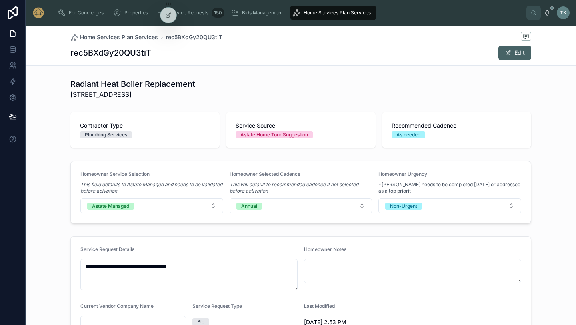
click at [335, 16] on span "Home Services Plan Services" at bounding box center [337, 13] width 67 height 6
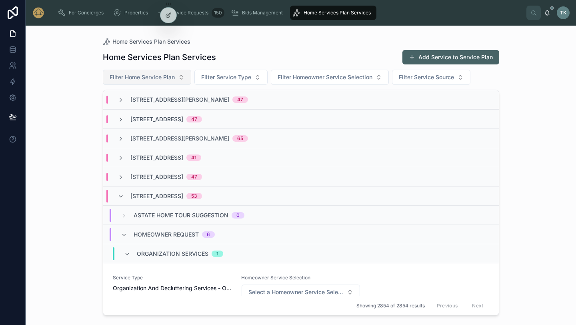
click at [166, 77] on span "Filter Home Service Plan" at bounding box center [142, 77] width 65 height 8
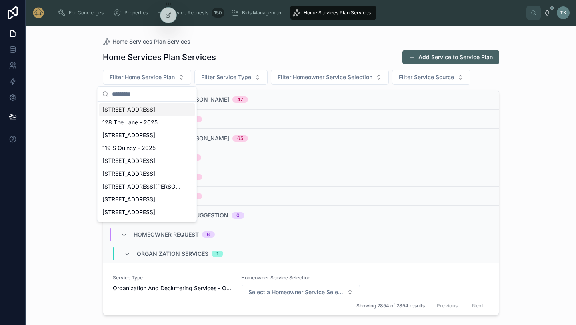
click at [138, 109] on span "[STREET_ADDRESS]" at bounding box center [128, 110] width 53 height 8
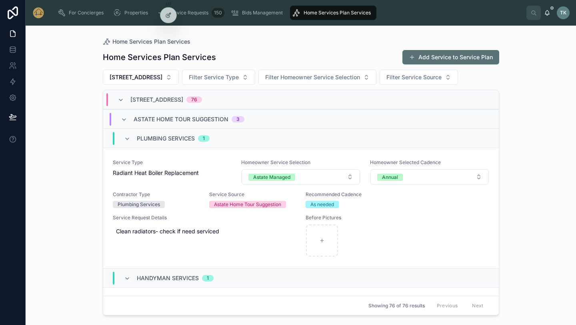
click at [465, 52] on button "Add Service to Service Plan" at bounding box center [451, 57] width 97 height 14
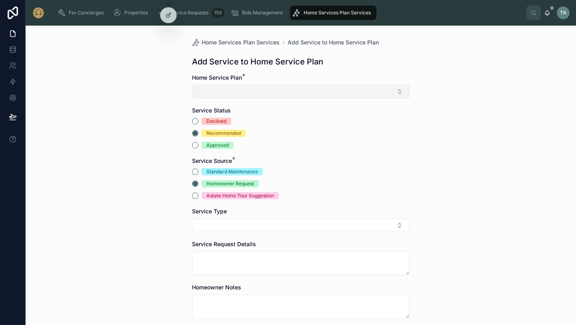
click at [240, 96] on button "Select Button" at bounding box center [301, 92] width 218 height 14
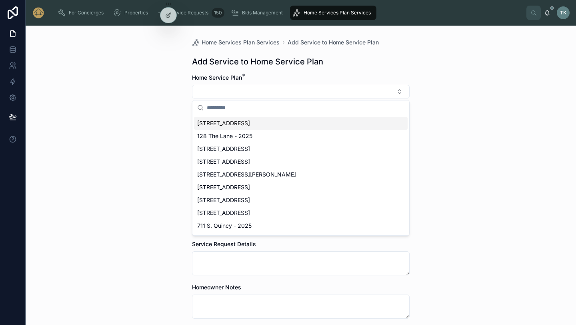
click at [237, 120] on span "[STREET_ADDRESS]" at bounding box center [223, 123] width 53 height 8
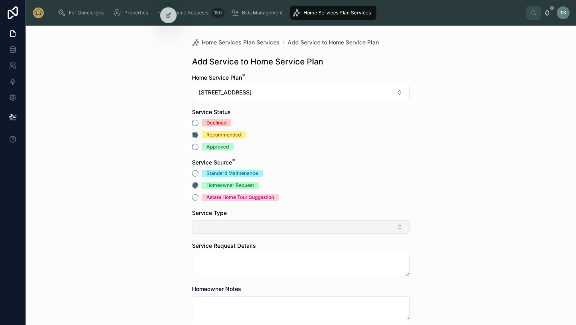
click at [223, 226] on button "Select Button" at bounding box center [301, 227] width 218 height 14
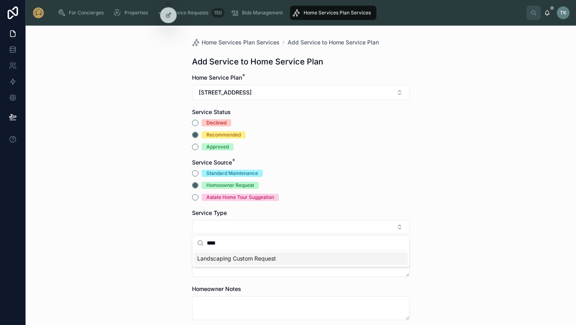
type input "****"
click at [238, 261] on span "Landscaping Custom Request" at bounding box center [236, 259] width 79 height 8
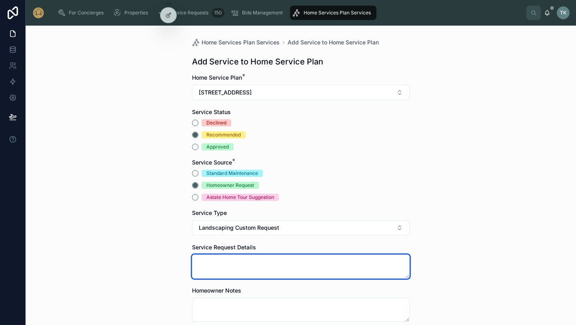
click at [238, 261] on textarea at bounding box center [301, 267] width 218 height 24
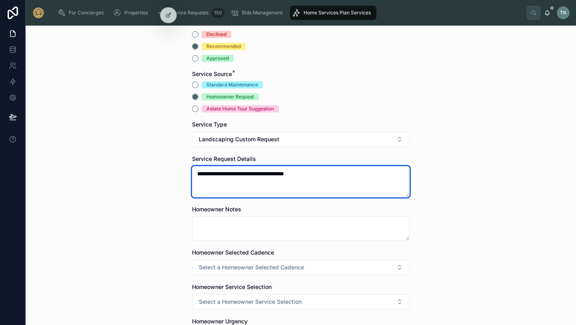
scroll to position [89, 0]
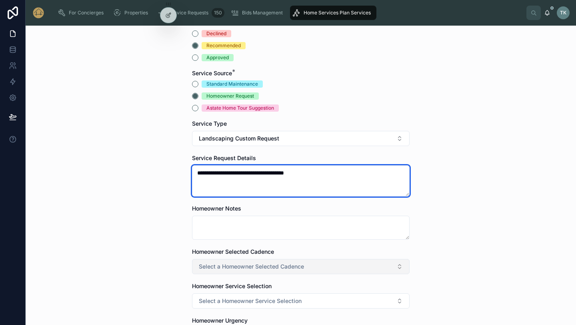
type textarea "**********"
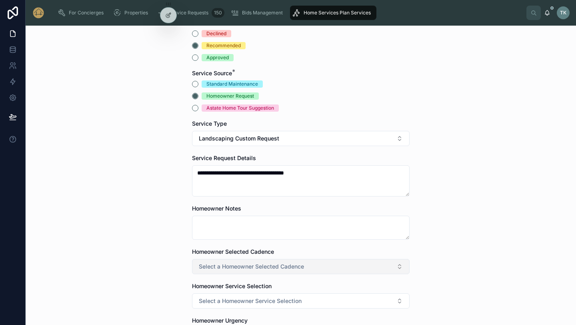
click at [345, 266] on button "Select a Homeowner Selected Cadence" at bounding box center [301, 266] width 218 height 15
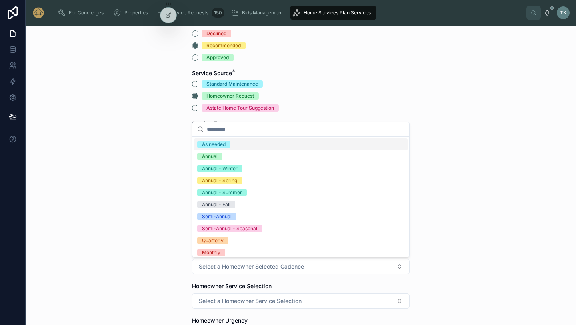
click at [255, 145] on div "As needed" at bounding box center [301, 145] width 214 height 12
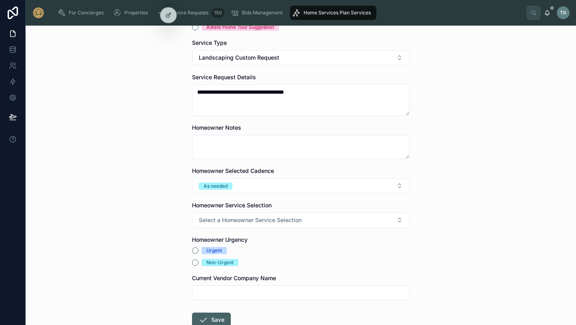
scroll to position [172, 0]
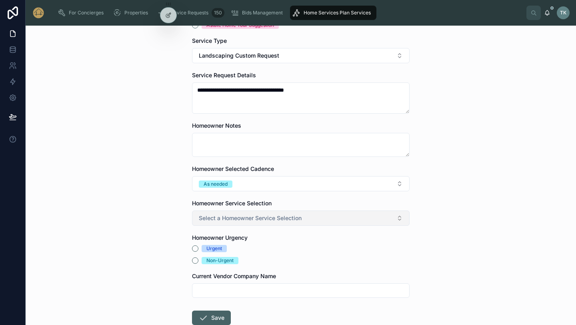
click at [250, 223] on button "Select a Homeowner Service Selection" at bounding box center [301, 218] width 218 height 15
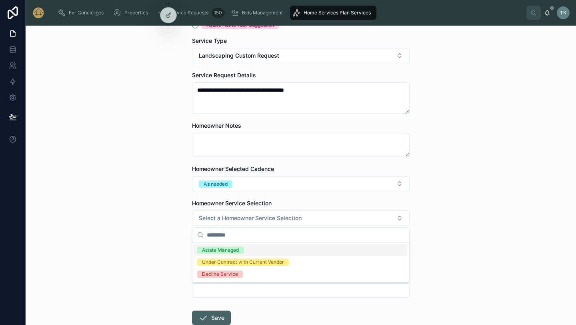
click at [252, 253] on div "Astate Managed" at bounding box center [301, 250] width 214 height 12
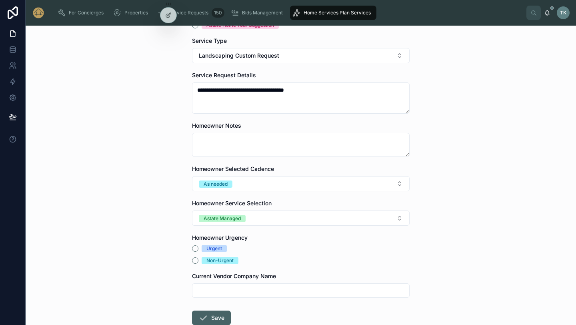
click at [220, 259] on div "Non-Urgent" at bounding box center [220, 260] width 27 height 7
click at [199, 259] on button "Non-Urgent" at bounding box center [195, 260] width 6 height 6
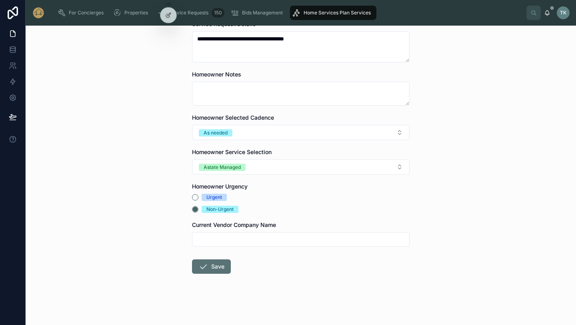
click at [218, 266] on button "Save" at bounding box center [211, 266] width 39 height 14
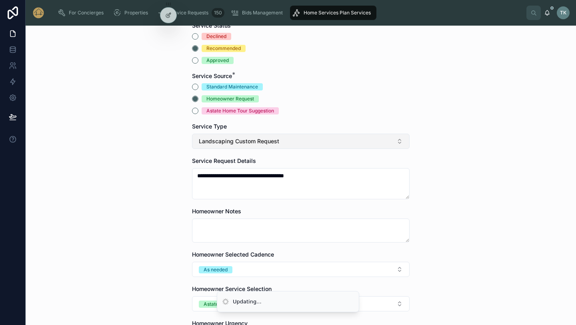
scroll to position [0, 0]
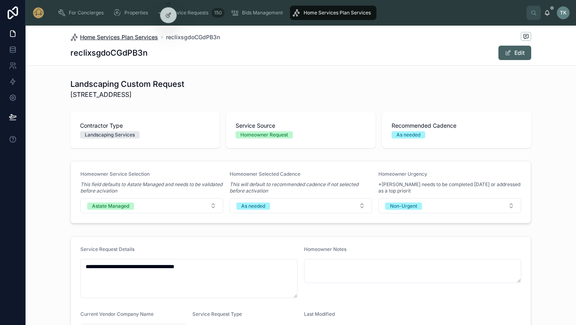
click at [139, 38] on span "Home Services Plan Services" at bounding box center [119, 37] width 78 height 8
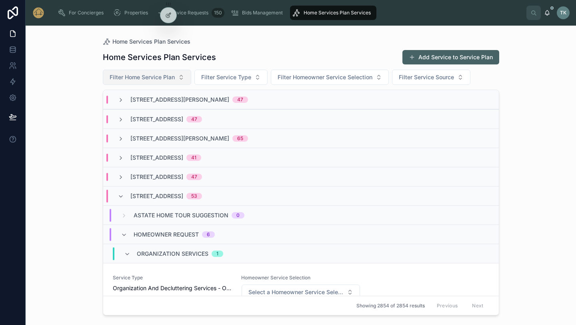
click at [167, 84] on button "Filter Home Service Plan" at bounding box center [147, 77] width 88 height 15
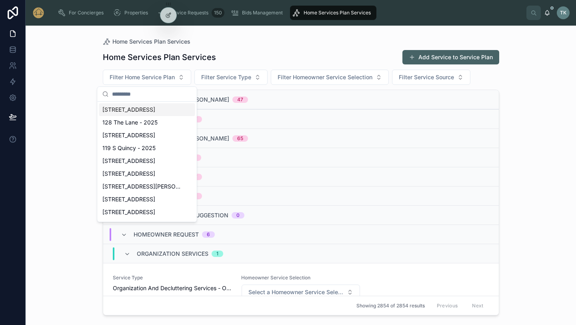
drag, startPoint x: 156, startPoint y: 104, endPoint x: 156, endPoint y: 109, distance: 5.2
click at [156, 109] on div "[STREET_ADDRESS]" at bounding box center [147, 109] width 96 height 13
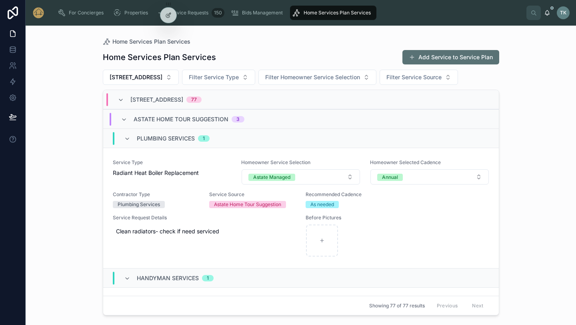
click at [440, 56] on button "Add Service to Service Plan" at bounding box center [451, 57] width 97 height 14
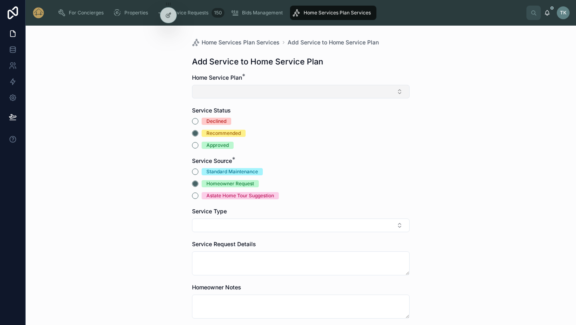
click at [278, 95] on button "Select Button" at bounding box center [301, 92] width 218 height 14
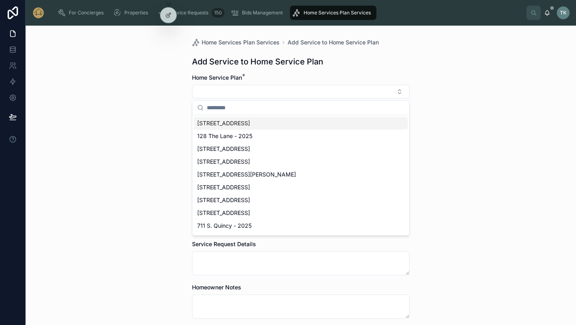
click at [266, 127] on div "[STREET_ADDRESS]" at bounding box center [301, 123] width 214 height 13
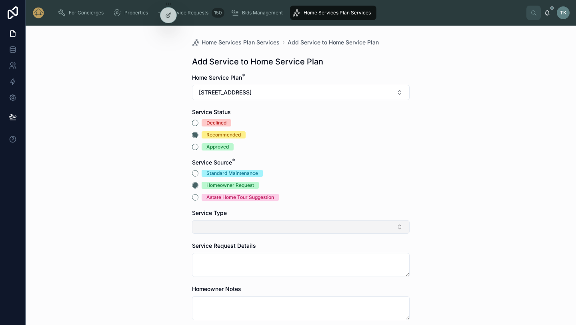
click at [259, 229] on button "Select Button" at bounding box center [301, 227] width 218 height 14
type input "*"
type input "*****"
drag, startPoint x: 248, startPoint y: 245, endPoint x: 229, endPoint y: 247, distance: 18.5
click at [229, 247] on input "*****" at bounding box center [306, 243] width 198 height 14
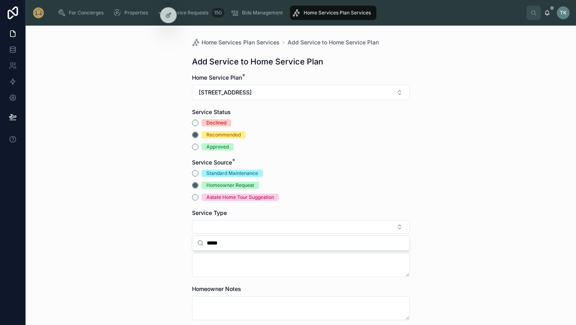
drag, startPoint x: 229, startPoint y: 247, endPoint x: 194, endPoint y: 245, distance: 35.7
click at [194, 245] on div "*****" at bounding box center [301, 243] width 217 height 15
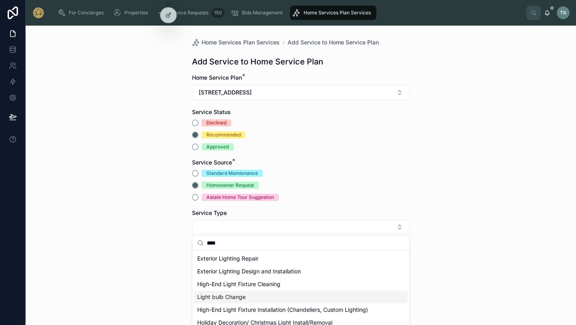
type input "****"
click at [228, 298] on span "Light bulb Change" at bounding box center [221, 297] width 48 height 8
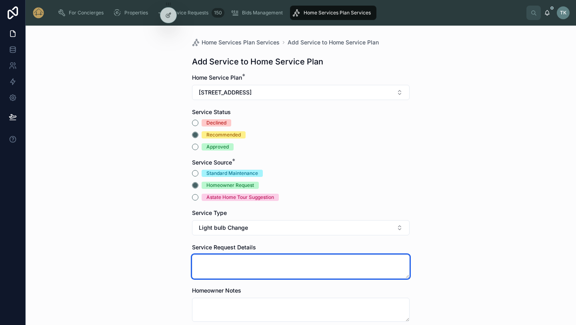
click at [226, 273] on textarea at bounding box center [301, 267] width 218 height 24
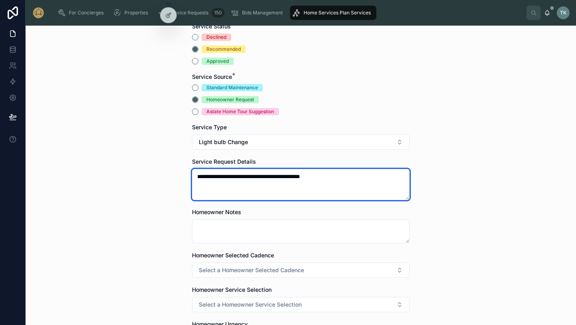
scroll to position [89, 0]
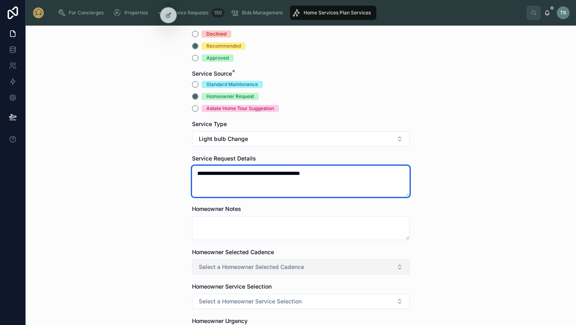
type textarea "**********"
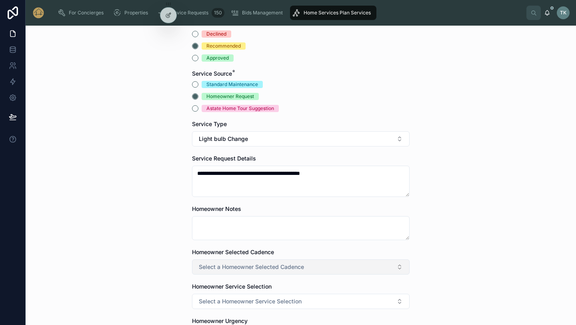
click at [261, 269] on span "Select a Homeowner Selected Cadence" at bounding box center [251, 267] width 105 height 8
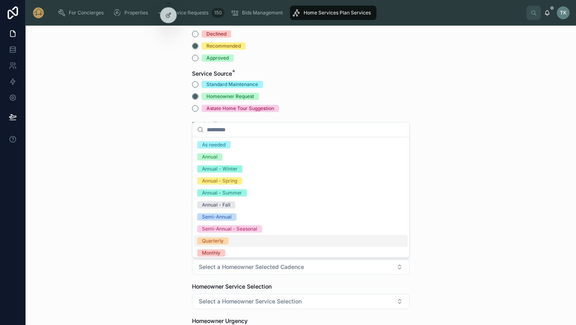
scroll to position [1, 0]
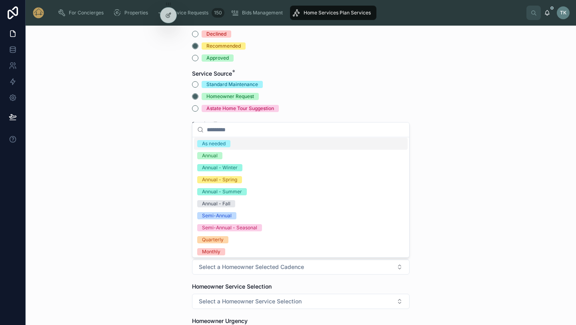
click at [219, 146] on div "As needed" at bounding box center [214, 143] width 24 height 7
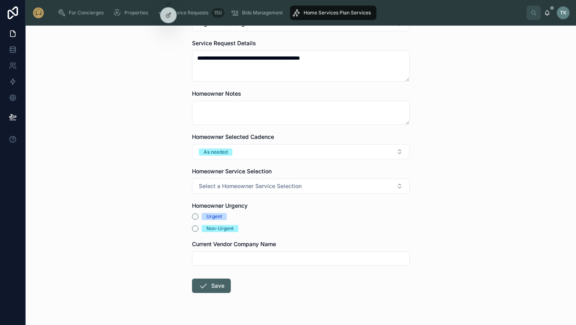
scroll to position [205, 0]
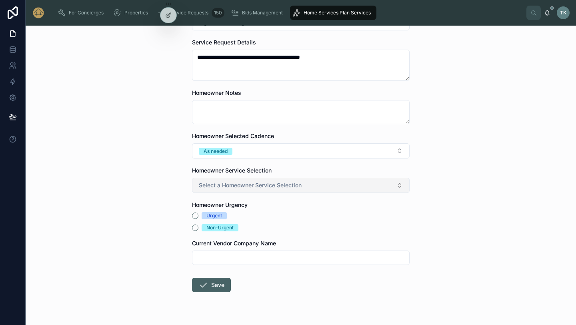
click at [227, 190] on button "Select a Homeowner Service Selection" at bounding box center [301, 185] width 218 height 15
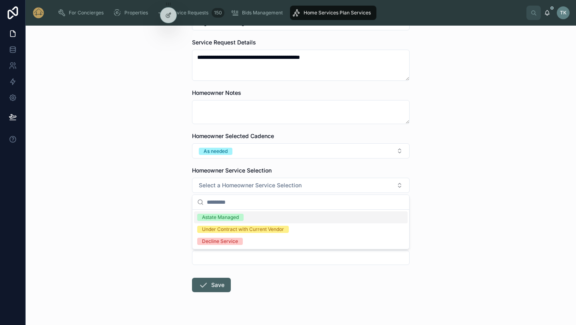
click at [226, 220] on div "Astate Managed" at bounding box center [220, 217] width 37 height 7
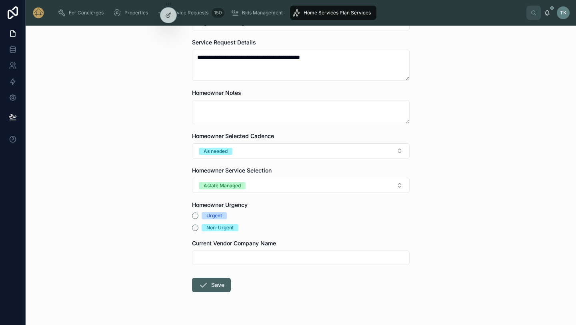
click at [218, 227] on div "Non-Urgent" at bounding box center [220, 227] width 27 height 7
click at [199, 227] on button "Non-Urgent" at bounding box center [195, 228] width 6 height 6
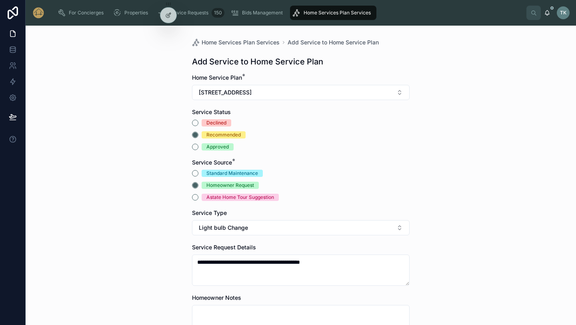
scroll to position [223, 0]
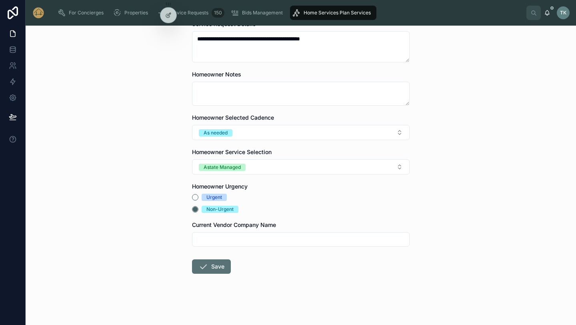
click at [210, 271] on button "Save" at bounding box center [211, 266] width 39 height 14
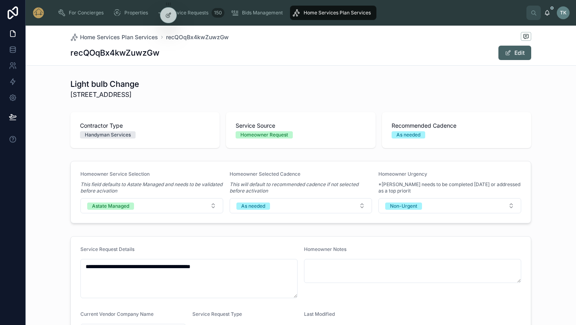
click at [309, 13] on span "Home Services Plan Services" at bounding box center [337, 13] width 67 height 6
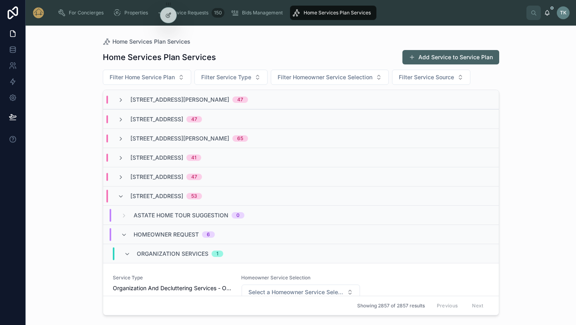
click at [163, 237] on span "Homeowner Request" at bounding box center [166, 235] width 65 height 8
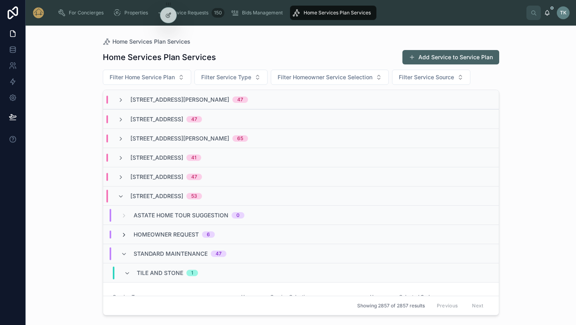
click at [123, 234] on icon at bounding box center [124, 235] width 6 height 6
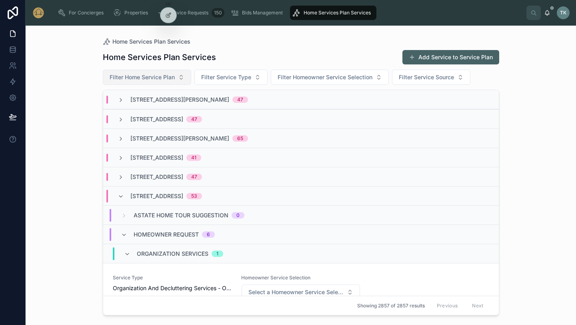
click at [139, 78] on span "Filter Home Service Plan" at bounding box center [142, 77] width 65 height 8
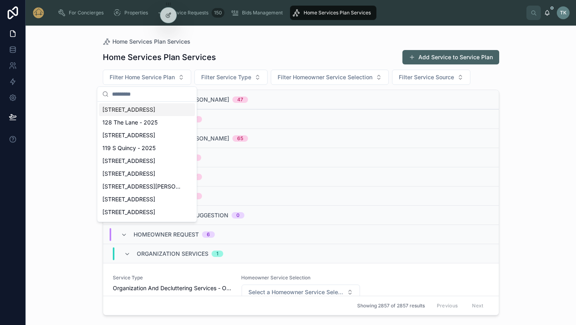
click at [139, 111] on span "[STREET_ADDRESS]" at bounding box center [128, 110] width 53 height 8
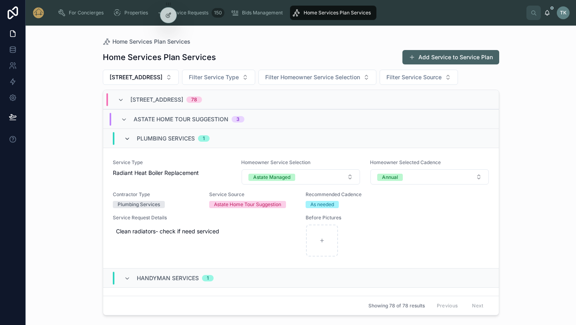
click at [127, 136] on icon at bounding box center [127, 139] width 6 height 6
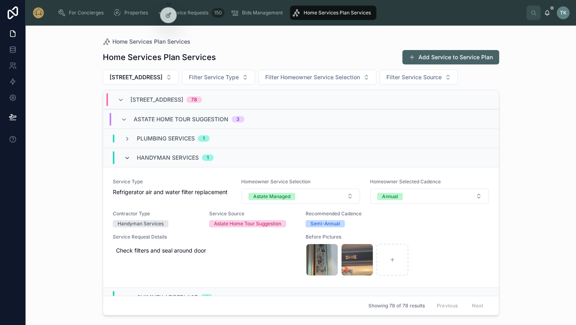
click at [128, 159] on icon at bounding box center [127, 158] width 6 height 6
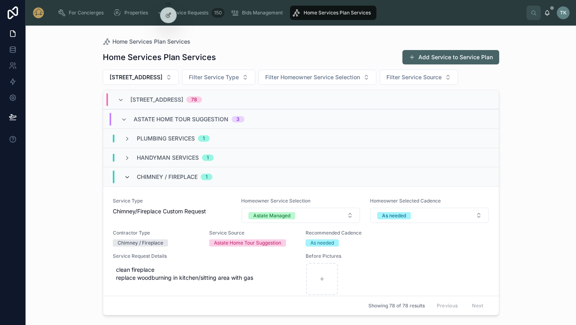
click at [128, 178] on icon at bounding box center [127, 177] width 6 height 6
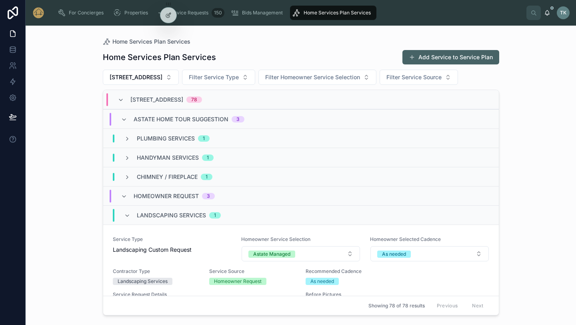
click at [128, 178] on icon at bounding box center [127, 177] width 6 height 6
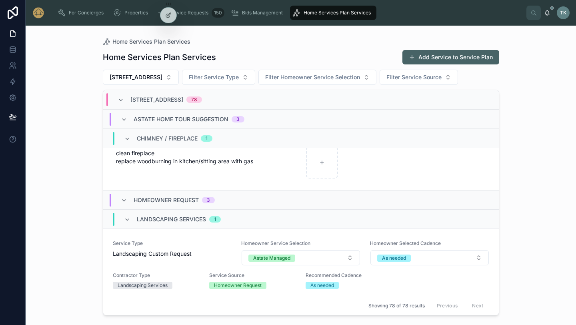
scroll to position [117, 0]
click at [126, 199] on icon at bounding box center [124, 200] width 6 height 6
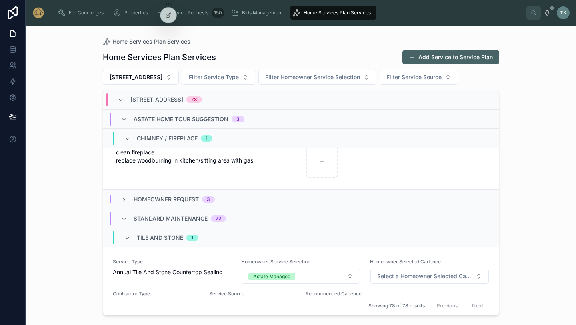
scroll to position [0, 0]
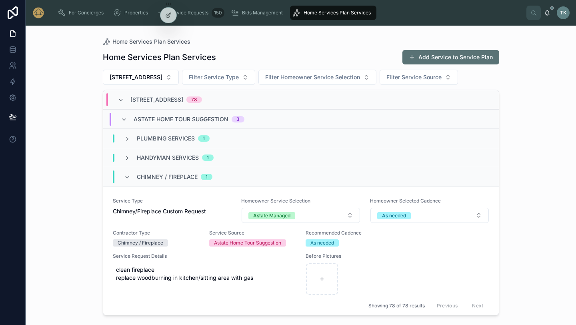
click at [470, 62] on button "Add Service to Service Plan" at bounding box center [451, 57] width 97 height 14
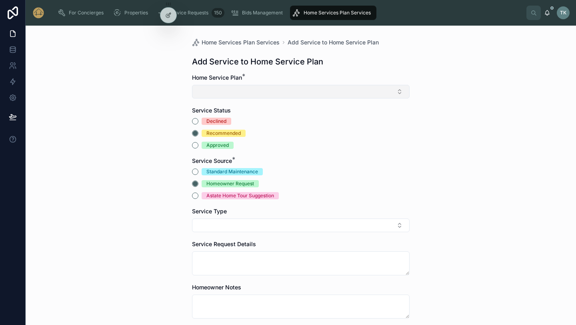
click at [232, 92] on button "Select Button" at bounding box center [301, 92] width 218 height 14
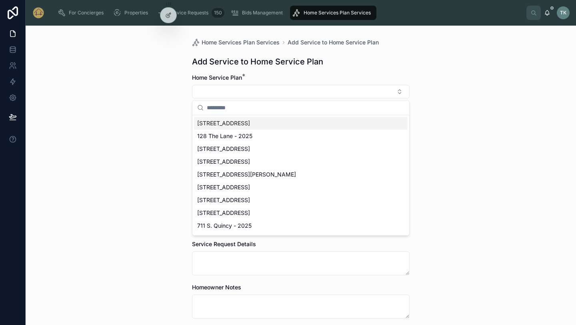
click at [225, 129] on div "[STREET_ADDRESS]" at bounding box center [301, 123] width 214 height 13
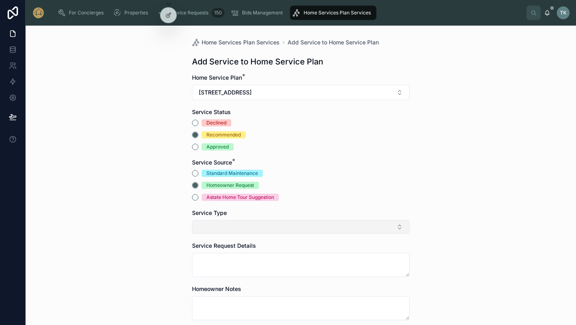
click at [245, 230] on button "Select Button" at bounding box center [301, 227] width 218 height 14
type input "*"
type input "****"
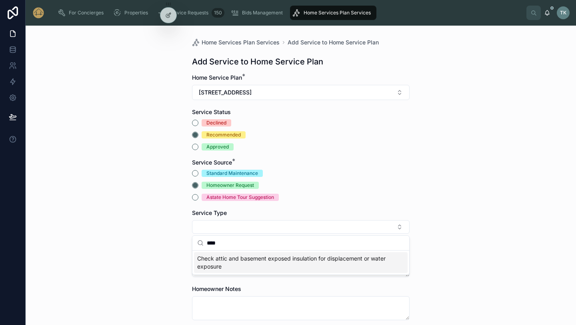
click at [298, 241] on input "****" at bounding box center [306, 243] width 198 height 14
drag, startPoint x: 298, startPoint y: 241, endPoint x: 194, endPoint y: 241, distance: 104.1
click at [194, 241] on div "****" at bounding box center [301, 243] width 217 height 15
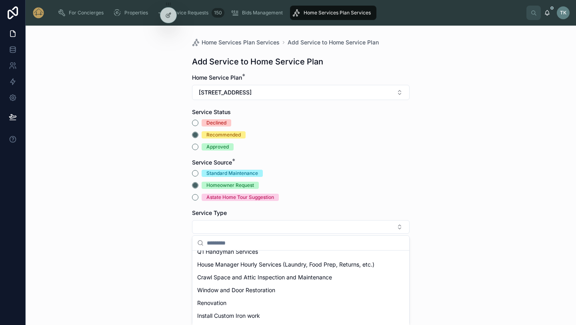
scroll to position [59, 0]
click at [266, 275] on span "Crawl Space and Attic Inspection and Maintenance" at bounding box center [264, 277] width 135 height 8
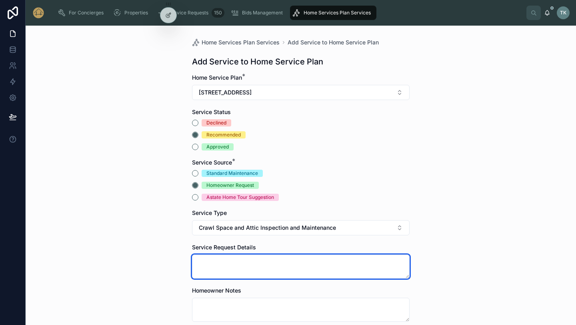
click at [253, 267] on textarea at bounding box center [301, 267] width 218 height 24
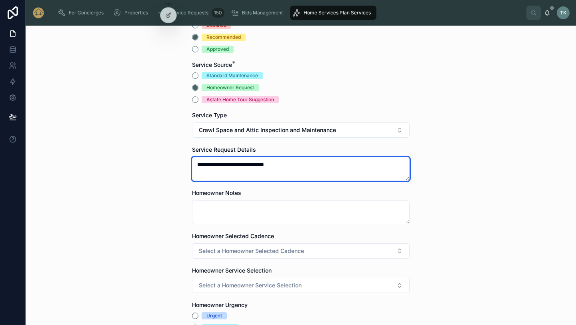
scroll to position [97, 0]
type textarea "**********"
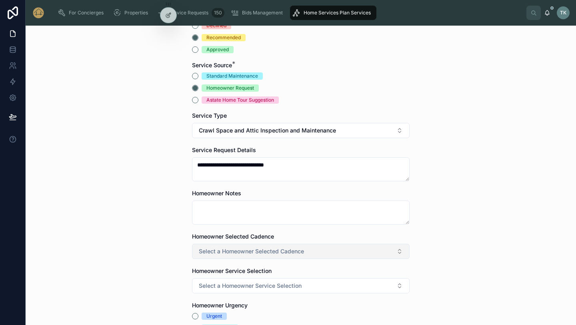
click at [261, 254] on span "Select a Homeowner Selected Cadence" at bounding box center [251, 251] width 105 height 8
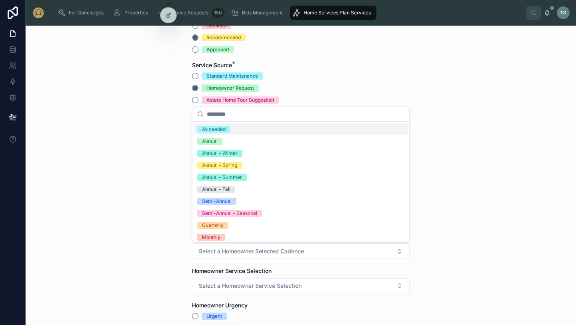
click at [220, 132] on div "As needed" at bounding box center [214, 129] width 24 height 7
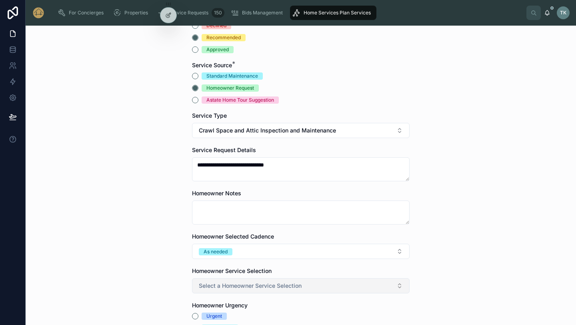
click at [225, 285] on span "Select a Homeowner Service Selection" at bounding box center [250, 286] width 103 height 8
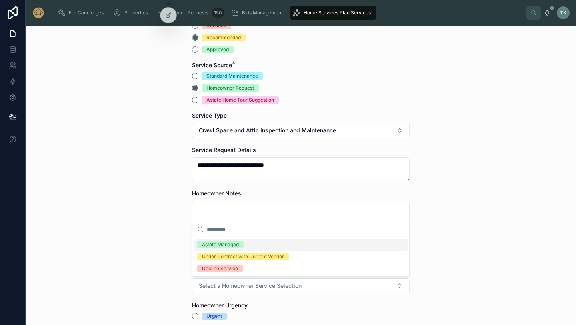
click at [222, 244] on div "Astate Managed" at bounding box center [220, 244] width 37 height 7
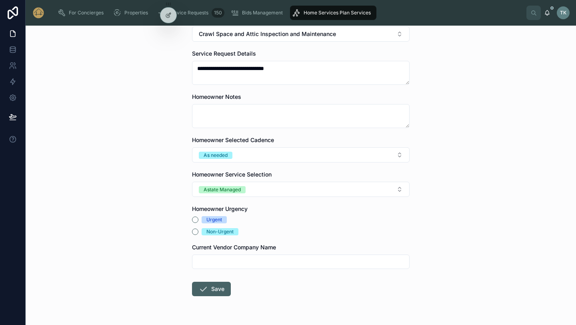
scroll to position [195, 0]
click at [219, 233] on div "Non-Urgent" at bounding box center [220, 230] width 27 height 7
click at [199, 233] on button "Non-Urgent" at bounding box center [195, 231] width 6 height 6
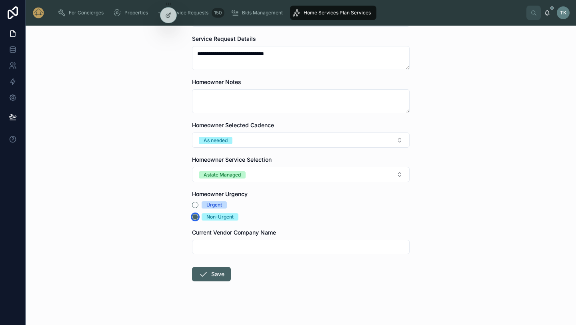
scroll to position [209, 0]
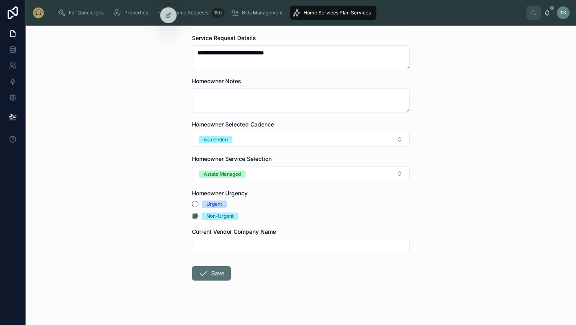
click at [209, 277] on button "Save" at bounding box center [211, 273] width 39 height 14
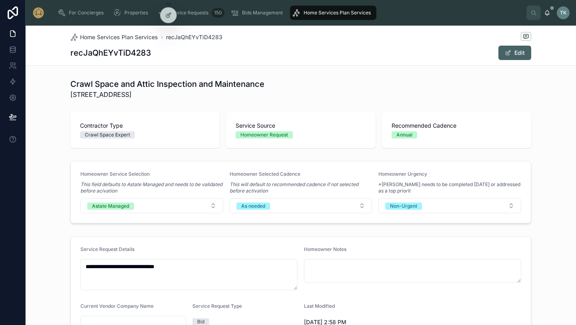
click at [309, 12] on span "Home Services Plan Services" at bounding box center [337, 13] width 67 height 6
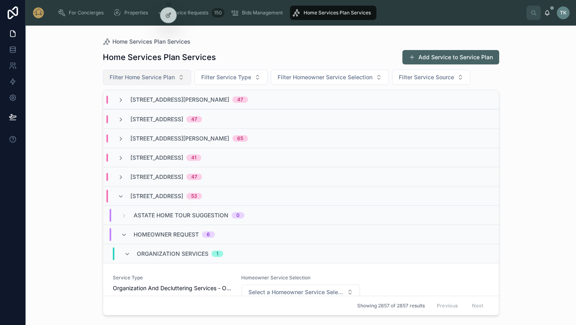
click at [165, 81] on button "Filter Home Service Plan" at bounding box center [147, 77] width 88 height 15
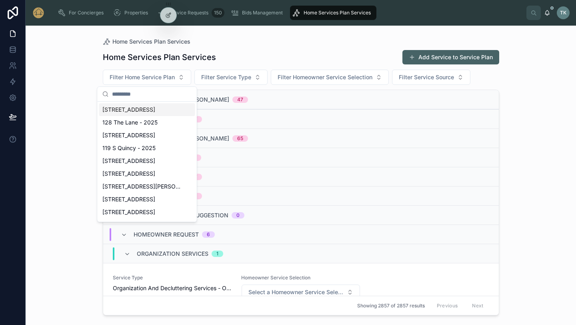
click at [147, 111] on span "[STREET_ADDRESS]" at bounding box center [128, 110] width 53 height 8
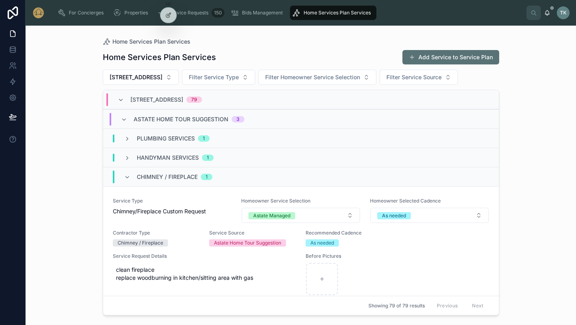
click at [433, 57] on button "Add Service to Service Plan" at bounding box center [451, 57] width 97 height 14
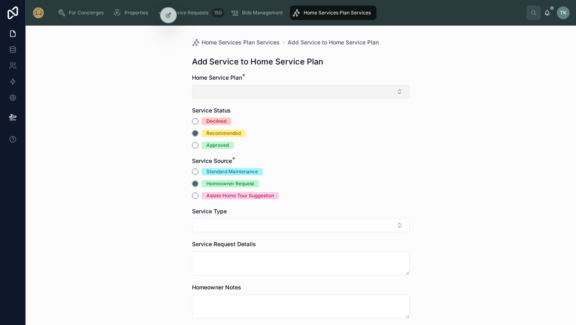
click at [231, 94] on button "Select Button" at bounding box center [301, 92] width 218 height 14
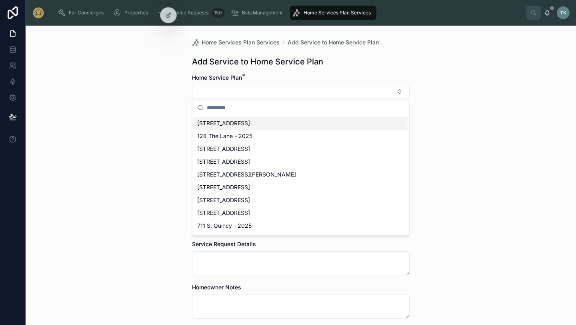
click at [225, 123] on span "[STREET_ADDRESS]" at bounding box center [223, 123] width 53 height 8
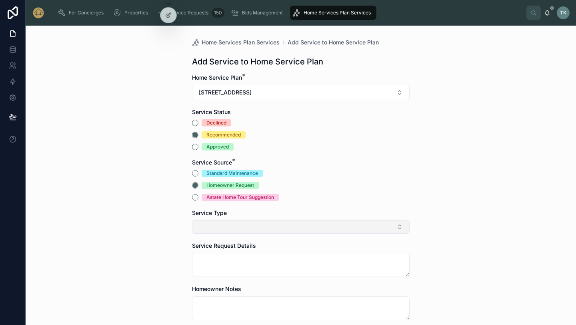
click at [236, 226] on button "Select Button" at bounding box center [301, 227] width 218 height 14
type input "*"
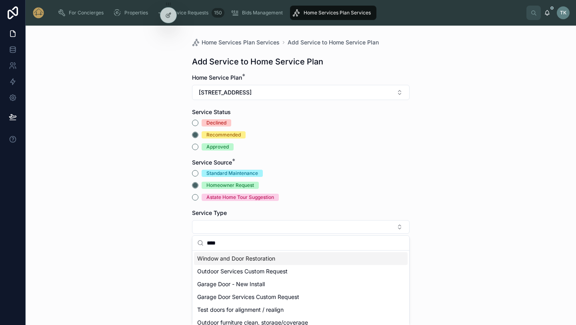
type input "****"
click at [264, 259] on span "Window and Door Restoration" at bounding box center [236, 259] width 78 height 8
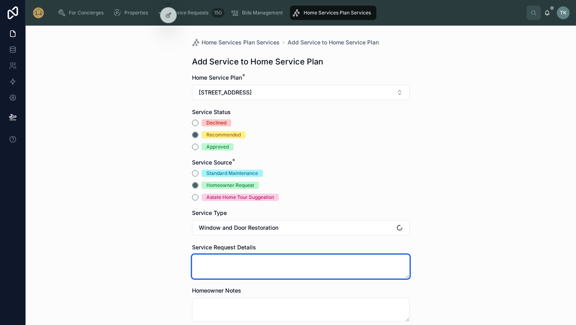
click at [262, 259] on textarea at bounding box center [301, 267] width 218 height 24
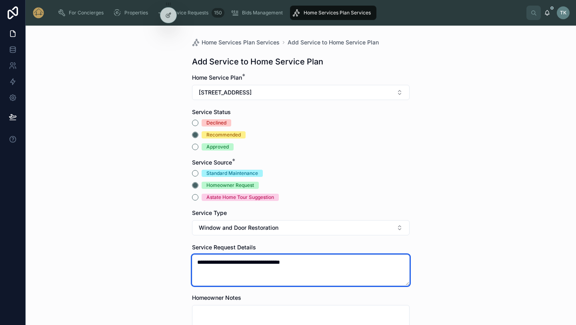
scroll to position [79, 0]
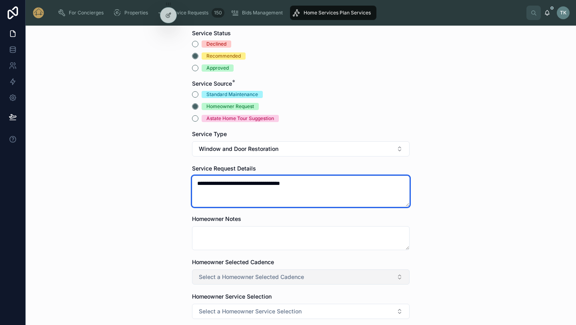
type textarea "**********"
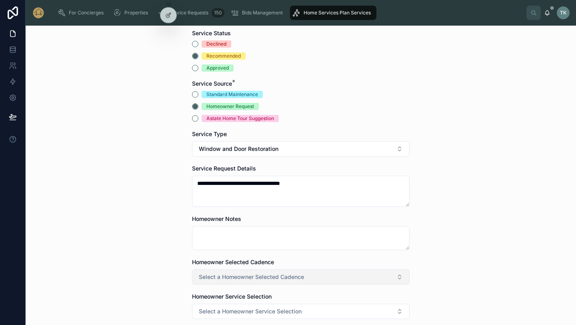
click at [234, 283] on button "Select a Homeowner Selected Cadence" at bounding box center [301, 276] width 218 height 15
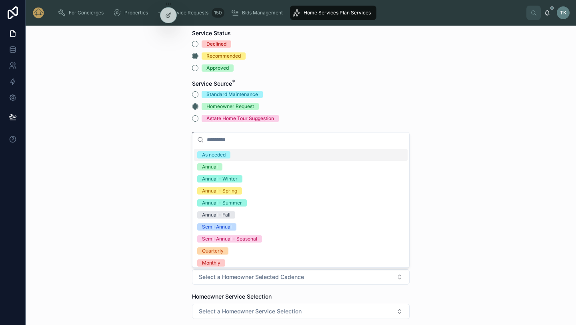
click at [221, 152] on div "As needed" at bounding box center [214, 154] width 24 height 7
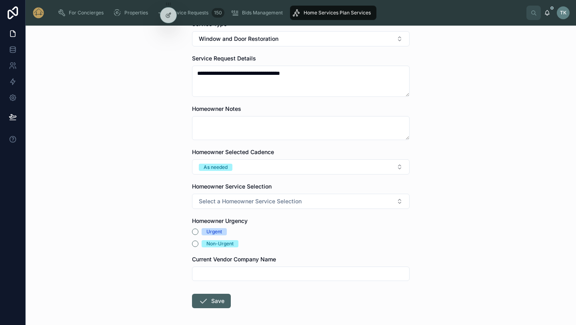
scroll to position [192, 0]
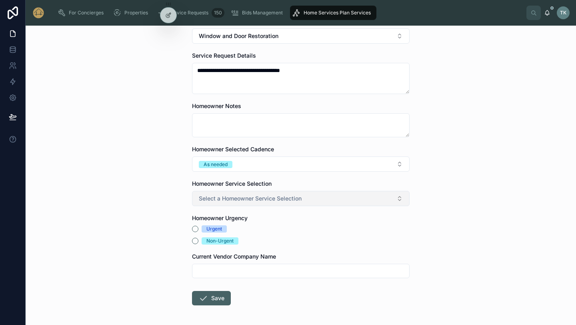
click at [224, 204] on button "Select a Homeowner Service Selection" at bounding box center [301, 198] width 218 height 15
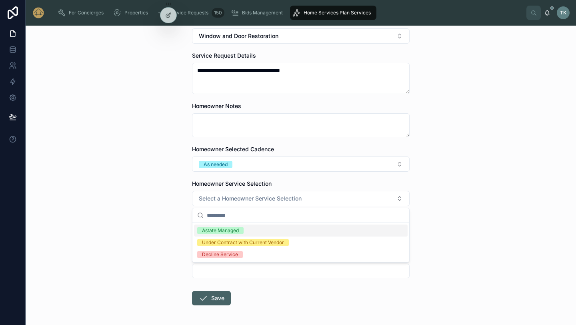
click at [224, 229] on div "Astate Managed" at bounding box center [220, 230] width 37 height 7
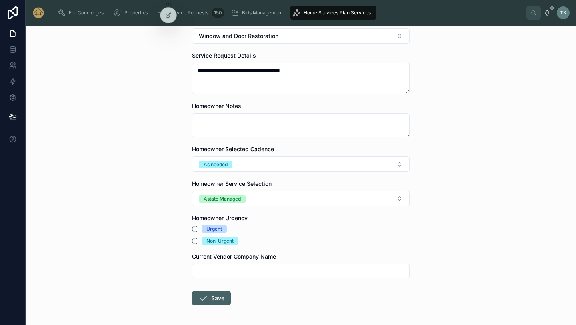
click at [222, 242] on div "Non-Urgent" at bounding box center [220, 240] width 27 height 7
click at [199, 242] on button "Non-Urgent" at bounding box center [195, 241] width 6 height 6
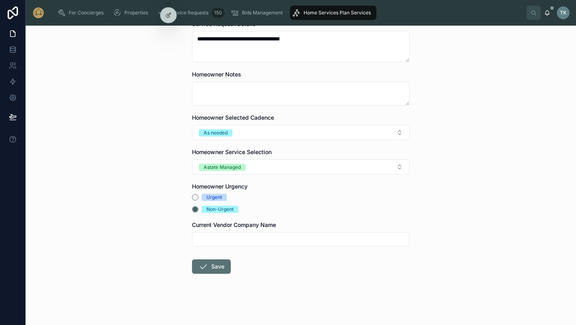
click at [220, 273] on button "Save" at bounding box center [211, 266] width 39 height 14
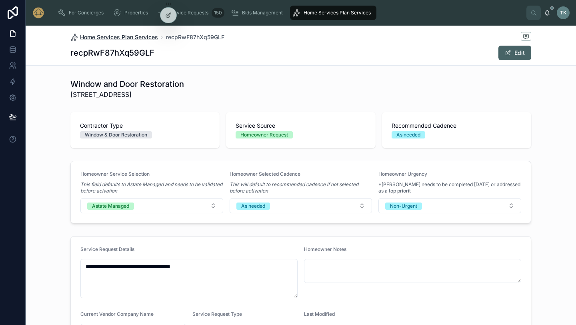
click at [139, 40] on span "Home Services Plan Services" at bounding box center [119, 37] width 78 height 8
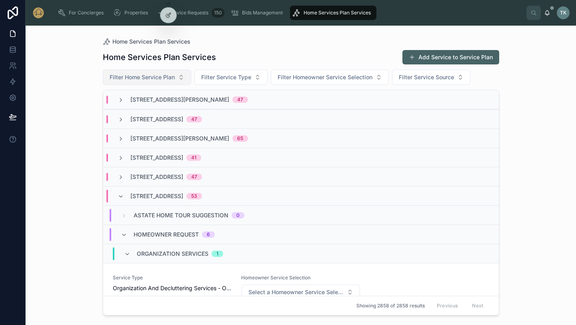
click at [159, 79] on span "Filter Home Service Plan" at bounding box center [142, 77] width 65 height 8
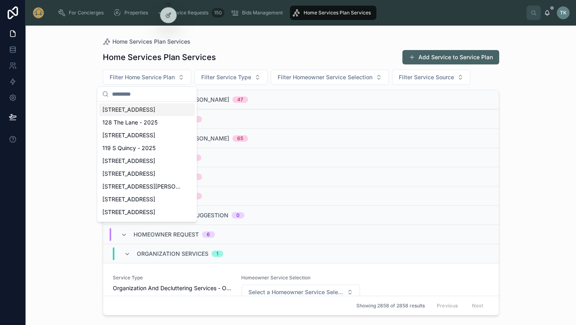
click at [153, 106] on span "[STREET_ADDRESS]" at bounding box center [128, 110] width 53 height 8
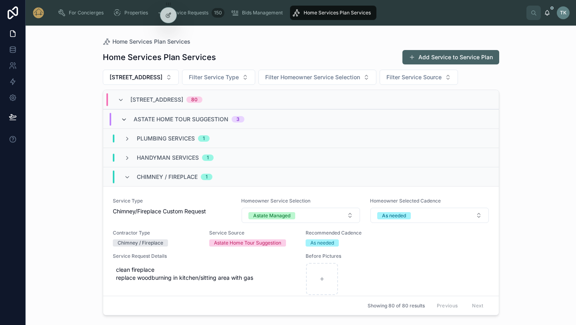
click at [125, 119] on icon at bounding box center [124, 119] width 6 height 6
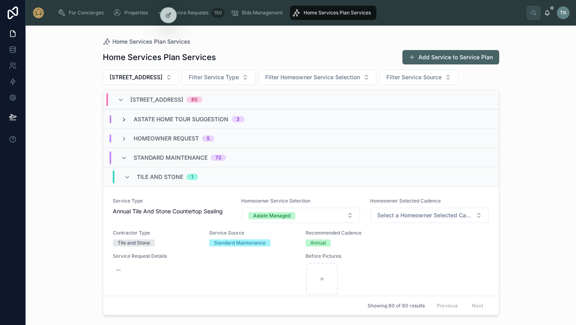
click at [125, 121] on icon at bounding box center [124, 119] width 6 height 6
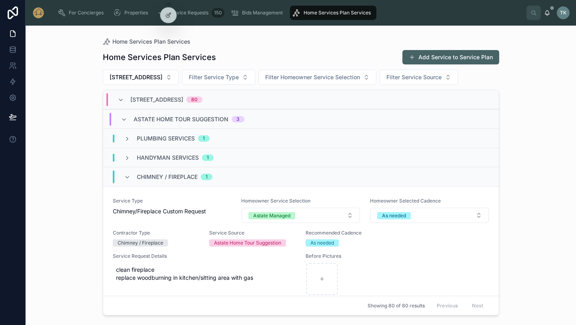
click at [178, 141] on span "Plumbing Services" at bounding box center [166, 139] width 58 height 8
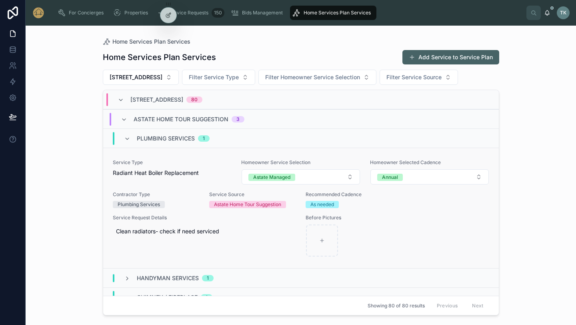
click at [269, 205] on div "Astate Home Tour Suggestion" at bounding box center [247, 204] width 67 height 7
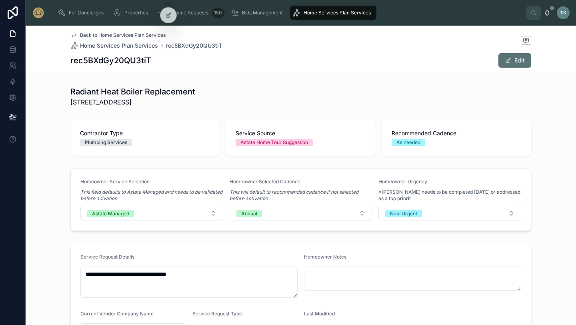
click at [512, 59] on button "Edit" at bounding box center [515, 60] width 33 height 14
click at [356, 140] on div "Astate Home Tour Suggestion" at bounding box center [301, 142] width 130 height 7
click at [520, 63] on button "Done" at bounding box center [513, 60] width 37 height 14
click at [124, 35] on span "Back to Home Services Plan Services" at bounding box center [123, 35] width 86 height 6
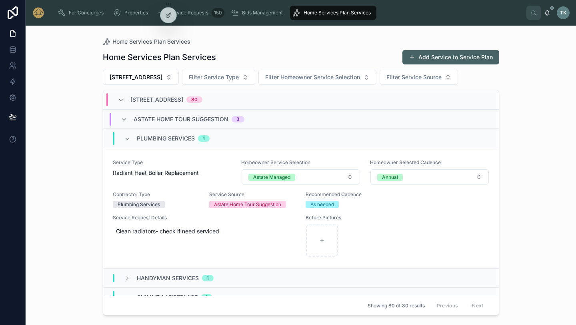
click at [166, 101] on span "[STREET_ADDRESS]" at bounding box center [157, 100] width 53 height 8
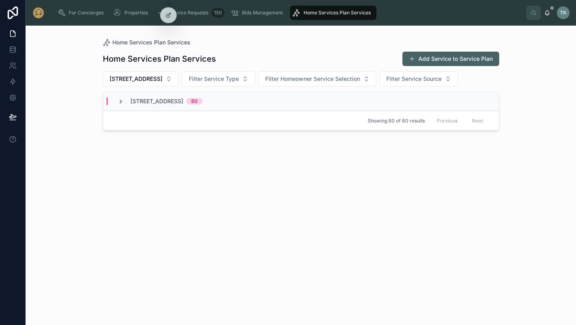
click at [121, 102] on icon at bounding box center [121, 101] width 6 height 6
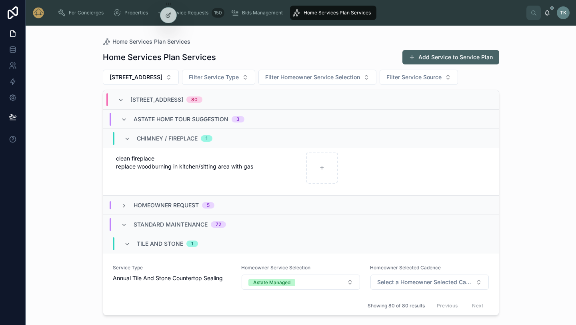
scroll to position [234, 0]
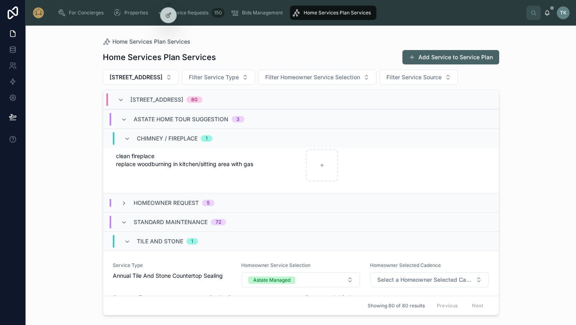
click at [169, 222] on span "Standard Maintenance" at bounding box center [171, 222] width 74 height 8
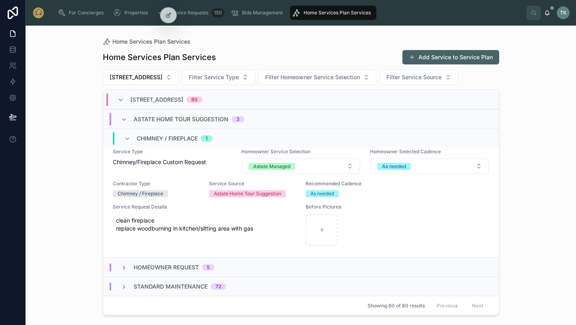
scroll to position [170, 0]
click at [127, 287] on icon at bounding box center [124, 287] width 6 height 6
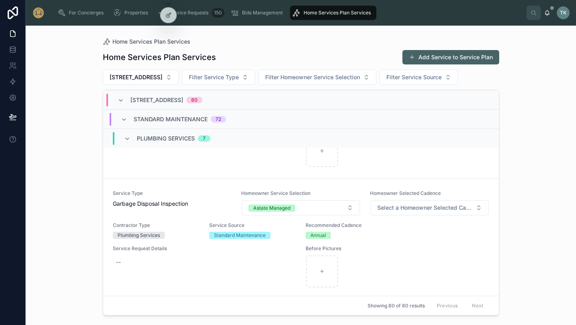
scroll to position [1153, 0]
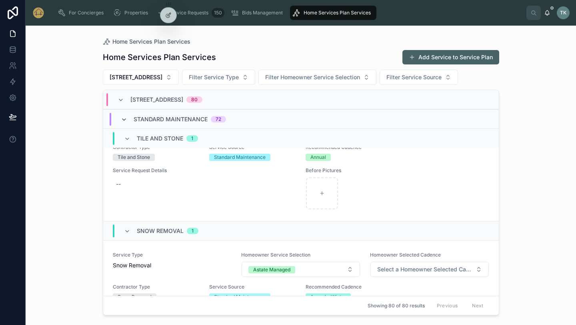
click at [123, 121] on icon at bounding box center [124, 119] width 6 height 6
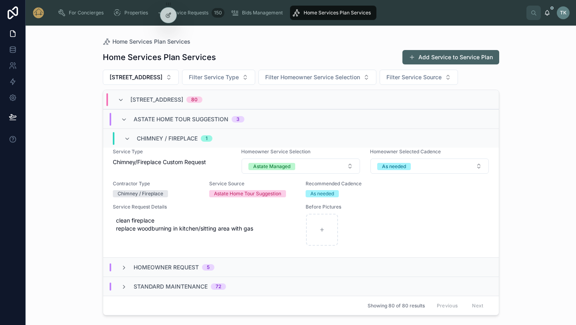
scroll to position [28, 0]
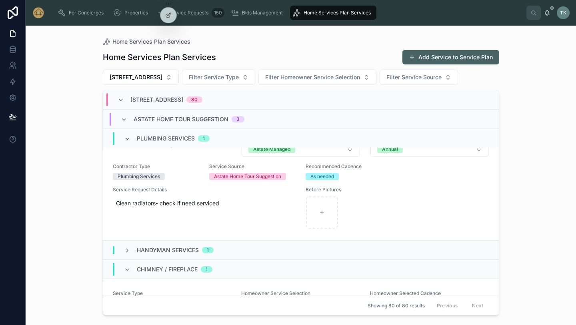
click at [125, 136] on icon at bounding box center [127, 139] width 6 height 6
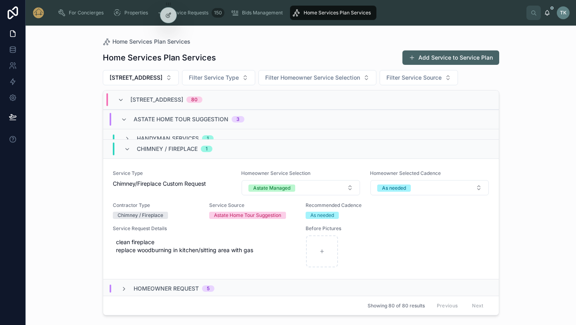
scroll to position [0, 0]
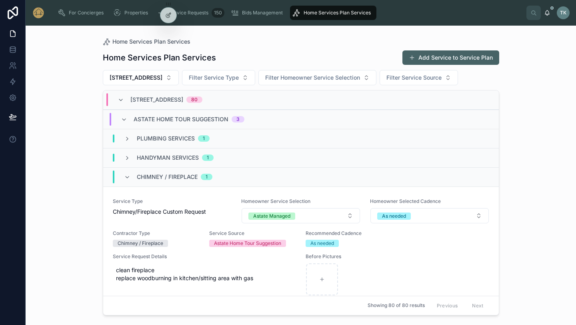
click at [119, 103] on div "[STREET_ADDRESS]" at bounding box center [160, 99] width 85 height 13
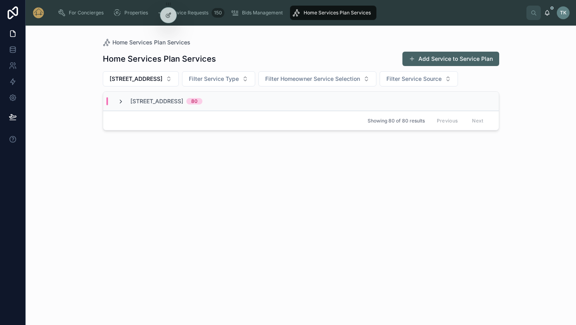
click at [119, 102] on icon at bounding box center [121, 101] width 6 height 6
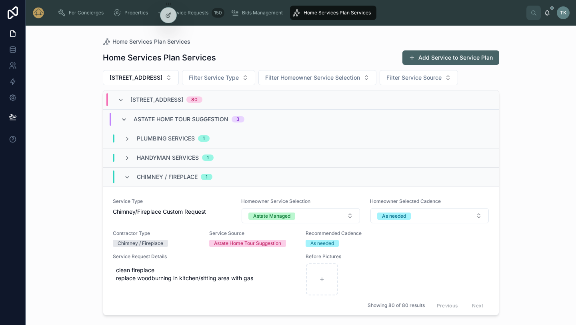
click at [124, 119] on icon at bounding box center [124, 119] width 6 height 6
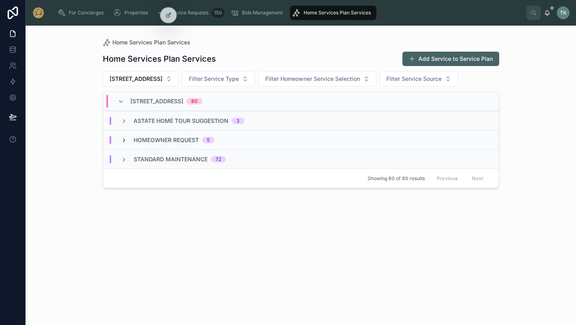
click at [125, 140] on icon at bounding box center [124, 140] width 6 height 6
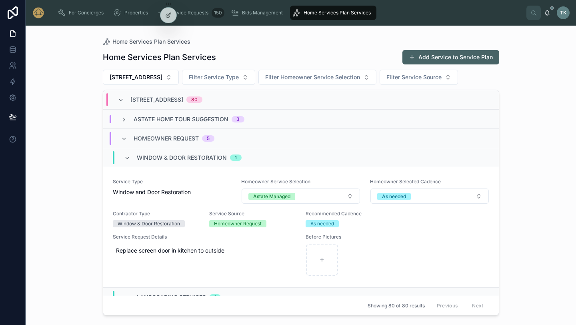
click at [125, 140] on icon at bounding box center [124, 139] width 6 height 6
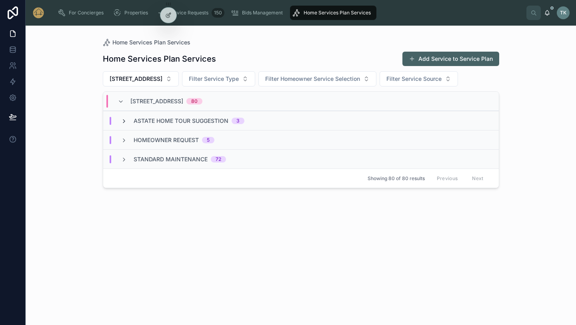
click at [125, 120] on icon at bounding box center [124, 121] width 6 height 6
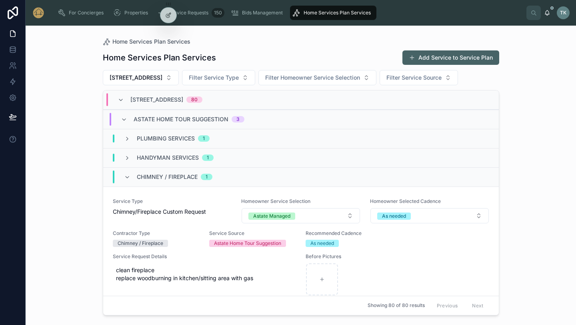
click at [135, 156] on div "Handyman Services 1" at bounding box center [169, 158] width 90 height 8
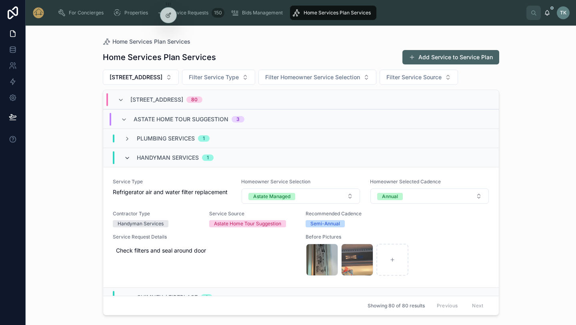
click at [128, 159] on icon at bounding box center [127, 158] width 6 height 6
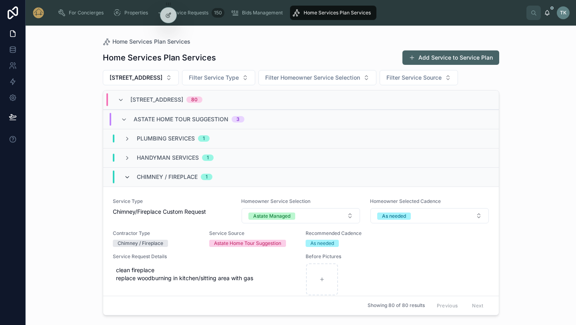
click at [127, 177] on icon at bounding box center [127, 177] width 6 height 6
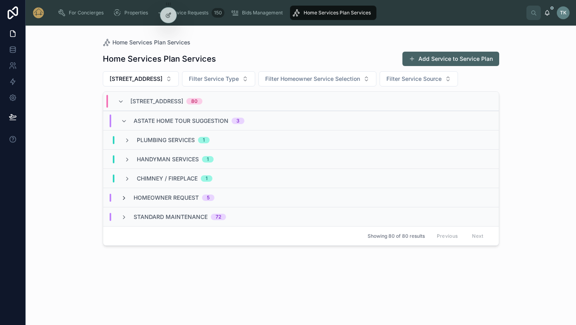
click at [127, 196] on icon at bounding box center [124, 198] width 6 height 6
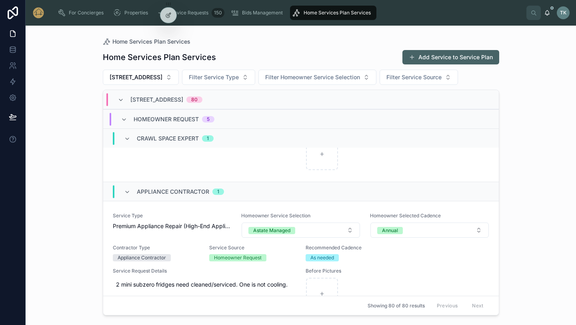
scroll to position [590, 0]
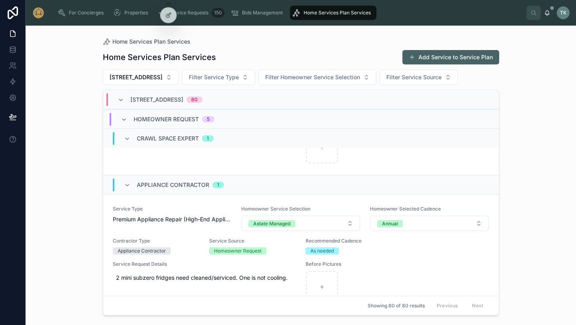
click at [197, 193] on div "Appliance Contractor 1" at bounding box center [301, 184] width 396 height 19
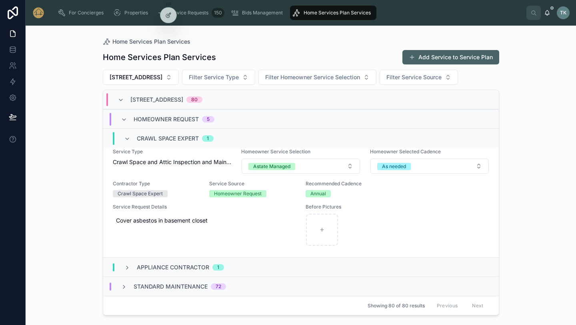
click at [185, 262] on div "Appliance Contractor 1" at bounding box center [301, 266] width 396 height 19
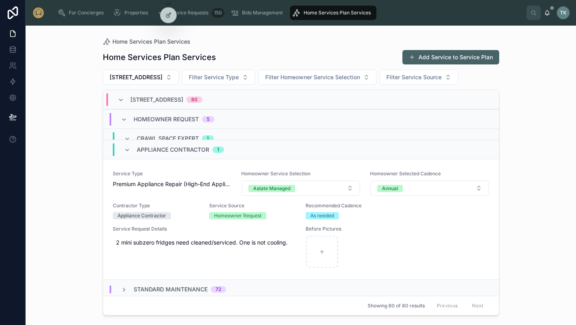
scroll to position [627, 0]
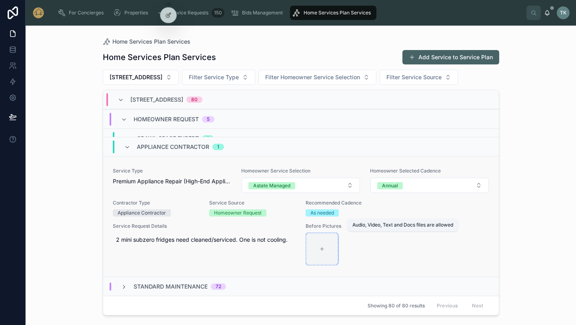
click at [329, 247] on div at bounding box center [322, 249] width 32 height 32
type input "**********"
click at [327, 255] on div at bounding box center [322, 249] width 32 height 32
type input "**********"
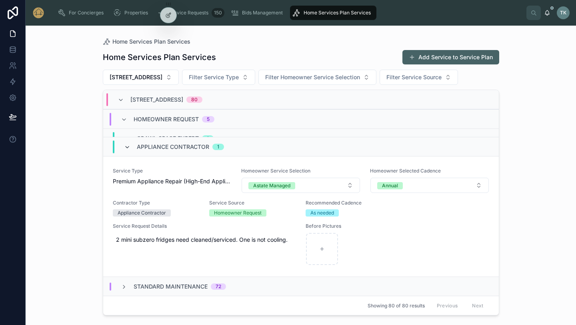
click at [126, 145] on icon at bounding box center [127, 147] width 6 height 6
